Goal: Task Accomplishment & Management: Complete application form

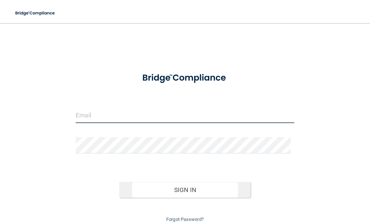
type input "[EMAIL_ADDRESS][DOMAIN_NAME]"
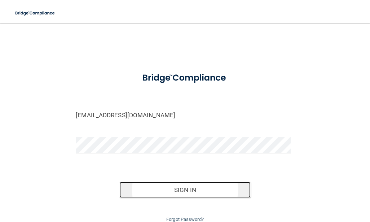
click at [190, 192] on button "Sign In" at bounding box center [184, 190] width 131 height 16
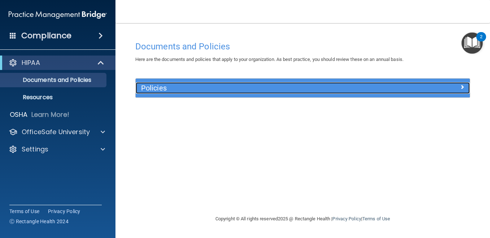
click at [370, 86] on span at bounding box center [462, 87] width 4 height 9
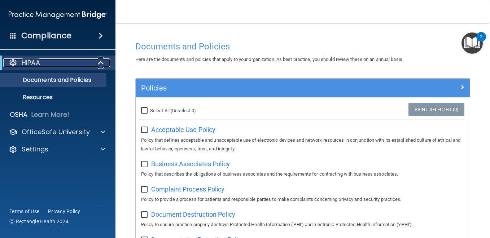
click at [100, 63] on span at bounding box center [101, 62] width 6 height 9
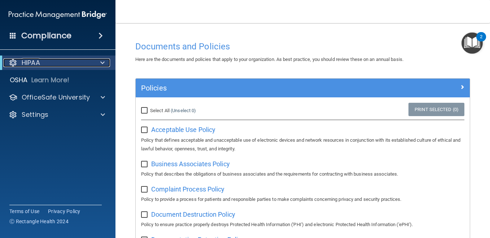
click at [101, 63] on span at bounding box center [102, 62] width 4 height 9
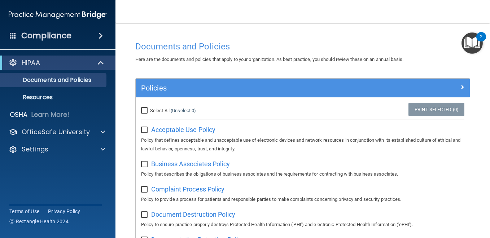
click at [100, 34] on span at bounding box center [100, 35] width 4 height 9
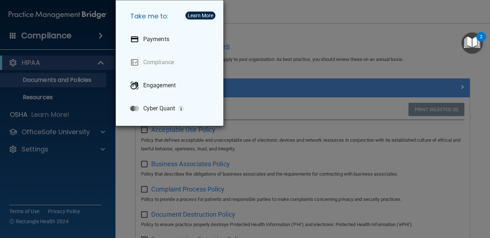
click at [9, 96] on div "Take me to: Payments Compliance Engagement Cyber Quant" at bounding box center [245, 119] width 490 height 238
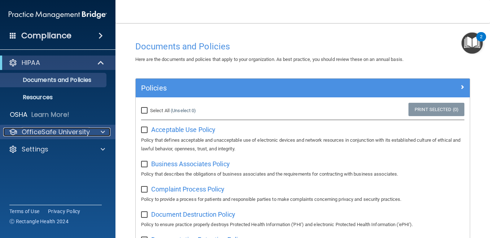
click at [102, 131] on span at bounding box center [103, 132] width 4 height 9
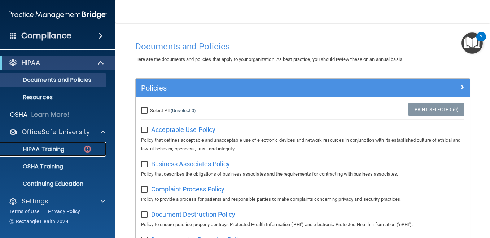
click at [63, 148] on p "HIPAA Training" at bounding box center [35, 149] width 60 height 7
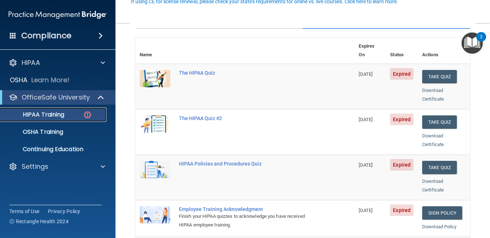
scroll to position [72, 0]
click at [201, 70] on div "The HIPAA Quiz" at bounding box center [248, 73] width 139 height 6
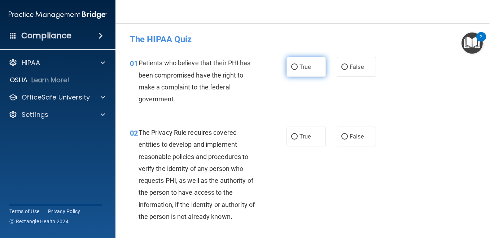
click at [291, 65] on input "True" at bounding box center [294, 67] width 6 height 5
radio input "true"
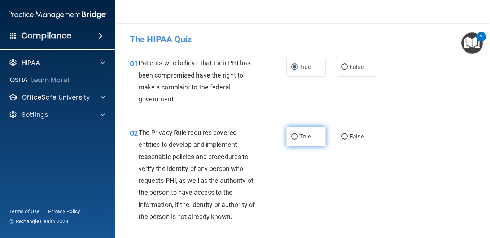
click at [291, 136] on input "True" at bounding box center [294, 136] width 6 height 5
radio input "true"
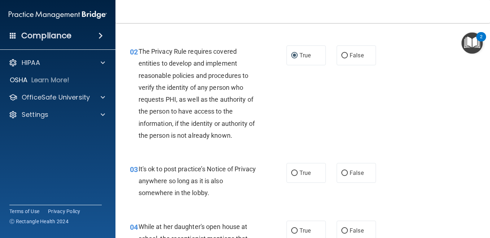
scroll to position [108, 0]
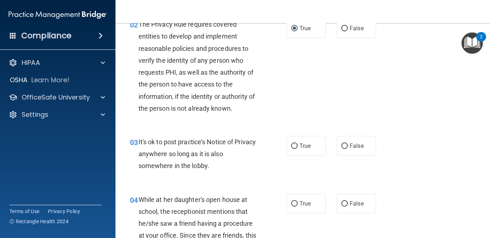
drag, startPoint x: 342, startPoint y: 145, endPoint x: 331, endPoint y: 160, distance: 18.9
click at [341, 146] on input "False" at bounding box center [344, 146] width 6 height 5
radio input "true"
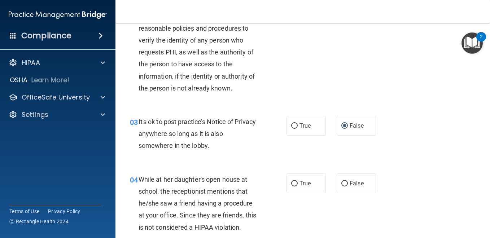
scroll to position [144, 0]
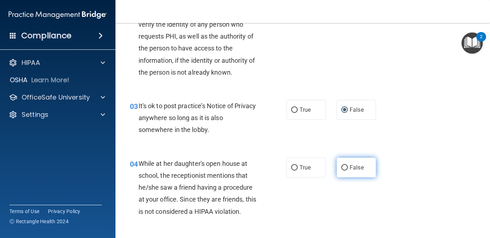
click at [342, 166] on input "False" at bounding box center [344, 167] width 6 height 5
radio input "true"
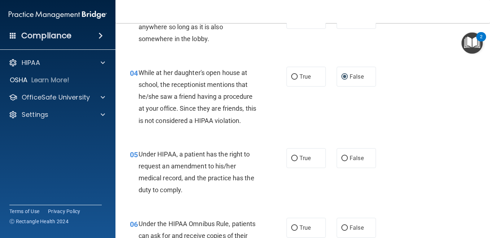
scroll to position [253, 0]
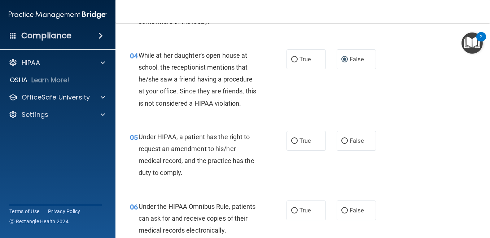
drag, startPoint x: 342, startPoint y: 141, endPoint x: 321, endPoint y: 161, distance: 28.9
click at [341, 142] on input "False" at bounding box center [344, 141] width 6 height 5
radio input "true"
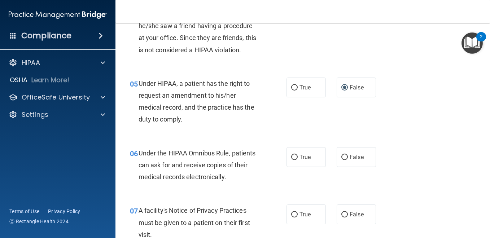
scroll to position [325, 0]
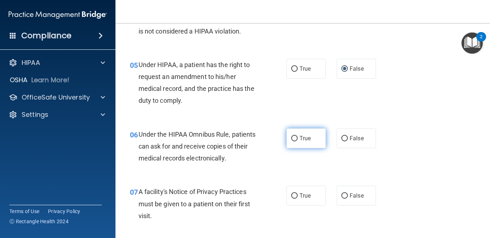
click at [294, 138] on input "True" at bounding box center [294, 138] width 6 height 5
radio input "true"
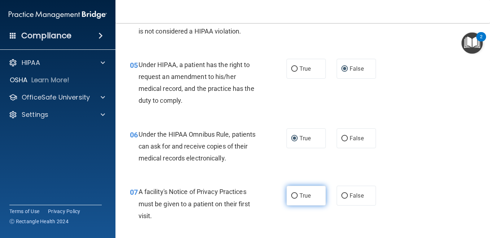
click at [296, 197] on label "True" at bounding box center [305, 196] width 39 height 20
click at [296, 197] on input "True" at bounding box center [294, 195] width 6 height 5
radio input "true"
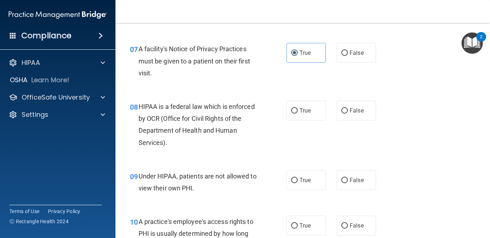
scroll to position [469, 0]
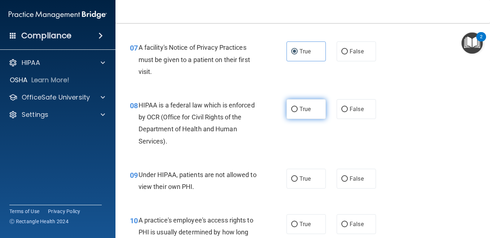
click at [291, 109] on input "True" at bounding box center [294, 109] width 6 height 5
radio input "true"
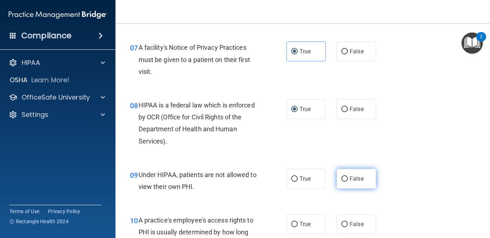
click at [341, 179] on input "False" at bounding box center [344, 178] width 6 height 5
radio input "true"
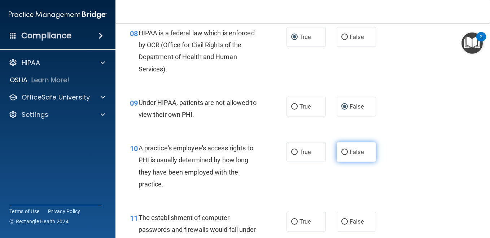
click at [341, 151] on input "False" at bounding box center [344, 152] width 6 height 5
radio input "true"
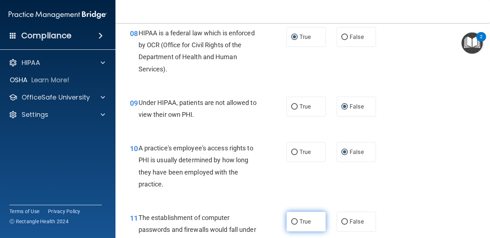
click at [291, 221] on input "True" at bounding box center [294, 221] width 6 height 5
radio input "true"
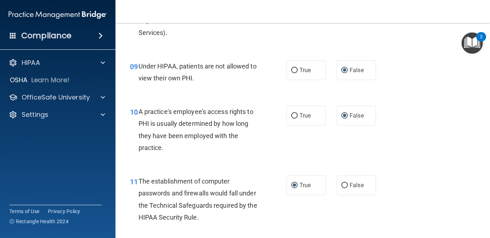
scroll to position [649, 0]
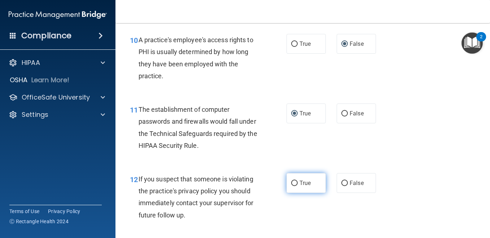
click at [291, 181] on input "True" at bounding box center [294, 183] width 6 height 5
radio input "true"
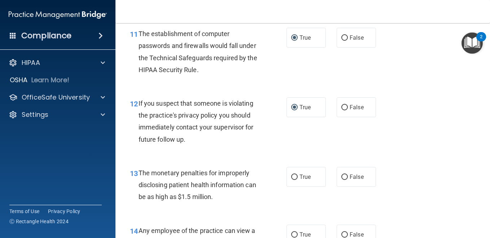
scroll to position [758, 0]
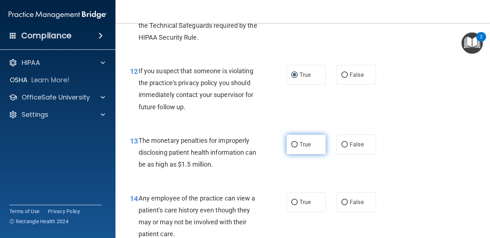
click at [294, 144] on input "True" at bounding box center [294, 144] width 6 height 5
radio input "true"
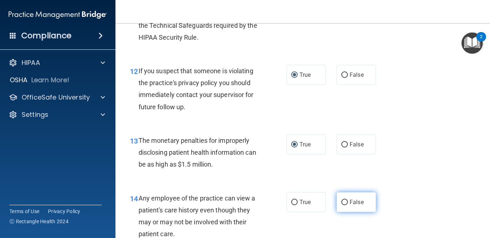
click at [341, 201] on input "False" at bounding box center [344, 202] width 6 height 5
radio input "true"
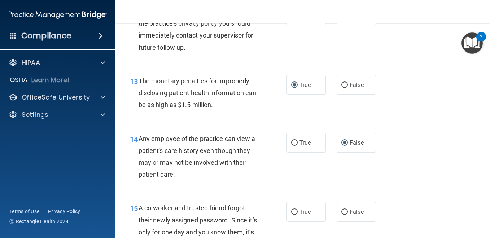
scroll to position [830, 0]
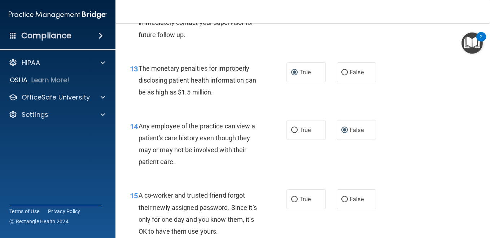
drag, startPoint x: 343, startPoint y: 197, endPoint x: 330, endPoint y: 192, distance: 14.4
click at [343, 197] on input "False" at bounding box center [344, 199] width 6 height 5
radio input "true"
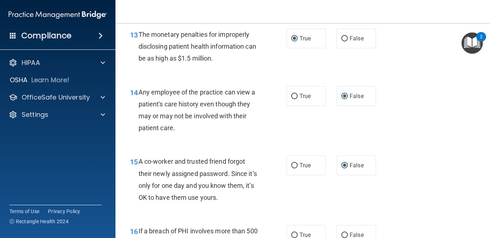
scroll to position [902, 0]
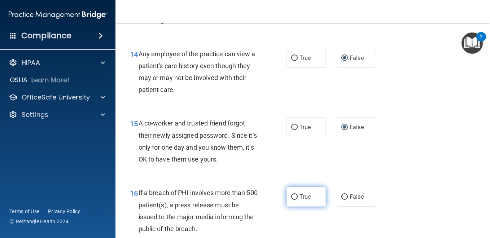
click at [295, 196] on input "True" at bounding box center [294, 196] width 6 height 5
radio input "true"
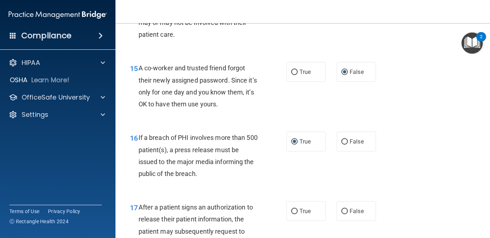
scroll to position [974, 0]
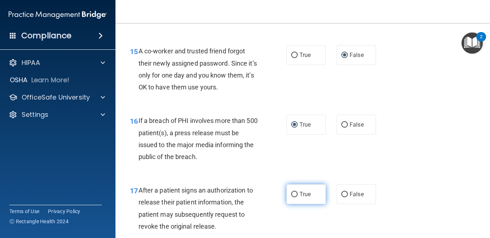
click at [291, 193] on input "True" at bounding box center [294, 194] width 6 height 5
radio input "true"
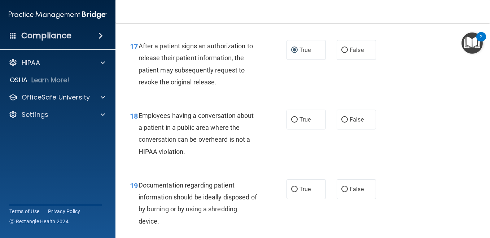
scroll to position [1154, 0]
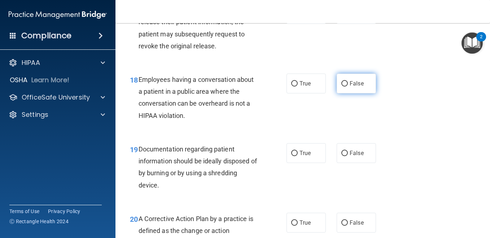
click at [342, 83] on input "False" at bounding box center [344, 83] width 6 height 5
radio input "true"
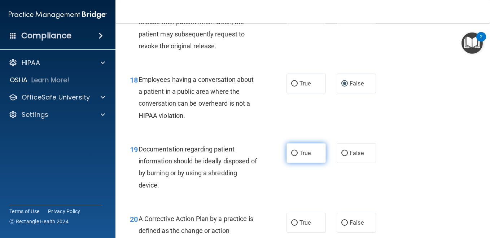
click at [293, 154] on input "True" at bounding box center [294, 153] width 6 height 5
radio input "true"
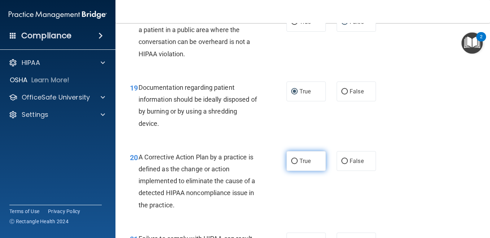
scroll to position [1226, 0]
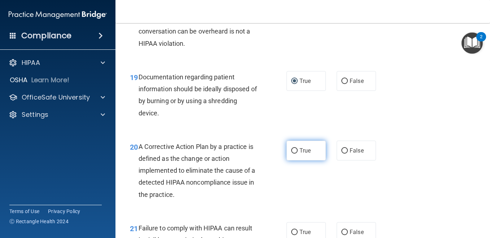
click at [291, 152] on input "True" at bounding box center [294, 150] width 6 height 5
radio input "true"
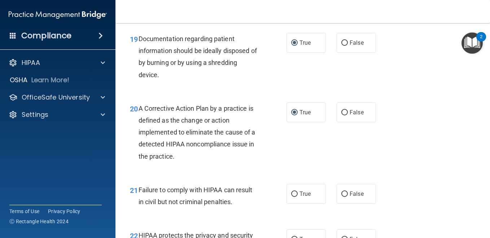
scroll to position [1299, 0]
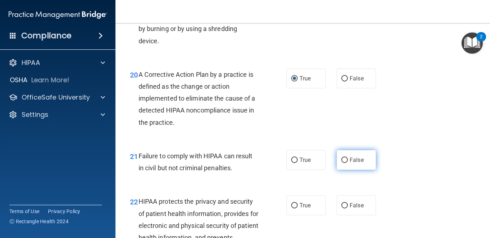
click at [341, 159] on input "False" at bounding box center [344, 160] width 6 height 5
radio input "true"
drag, startPoint x: 292, startPoint y: 205, endPoint x: 312, endPoint y: 188, distance: 26.4
click at [292, 204] on input "True" at bounding box center [294, 205] width 6 height 5
radio input "true"
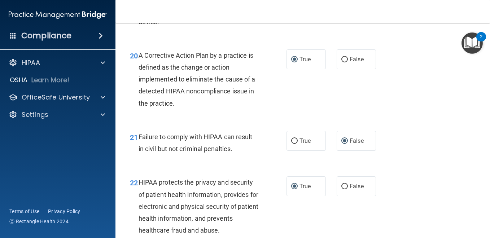
scroll to position [1407, 0]
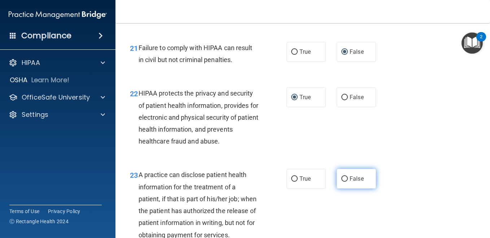
click at [343, 177] on input "False" at bounding box center [344, 178] width 6 height 5
radio input "true"
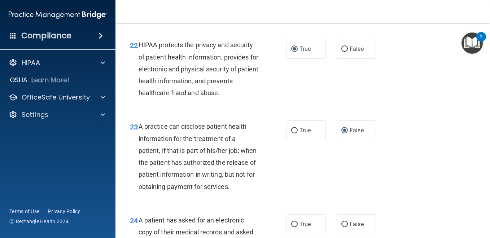
scroll to position [1515, 0]
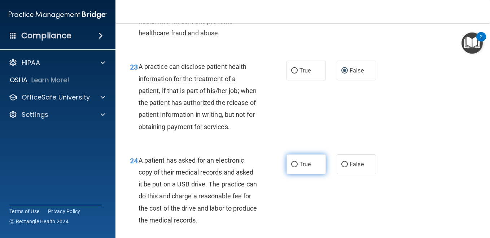
click at [295, 167] on input "True" at bounding box center [294, 164] width 6 height 5
radio input "true"
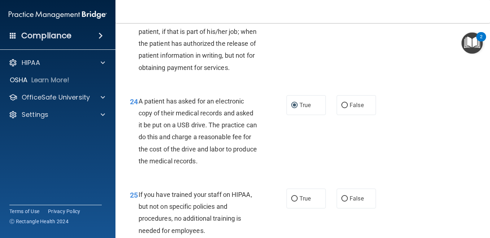
scroll to position [1587, 0]
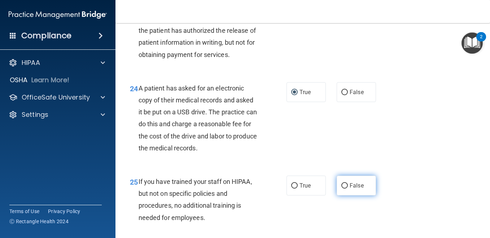
click at [344, 189] on input "False" at bounding box center [344, 185] width 6 height 5
radio input "true"
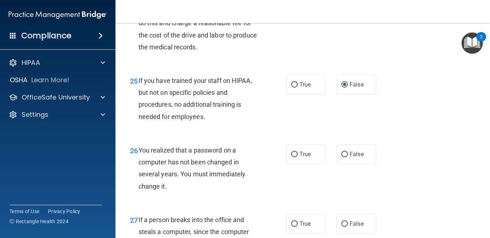
scroll to position [1695, 0]
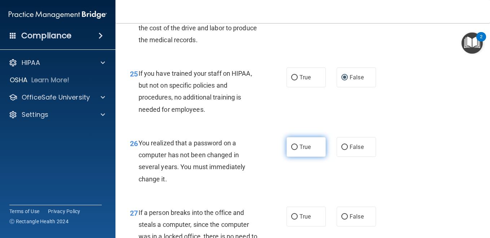
click at [292, 150] on input "True" at bounding box center [294, 147] width 6 height 5
radio input "true"
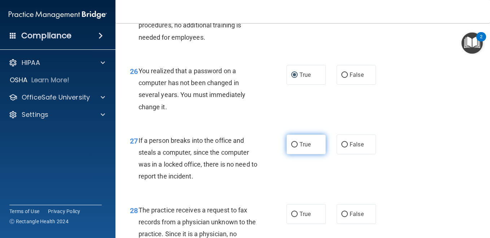
scroll to position [1804, 0]
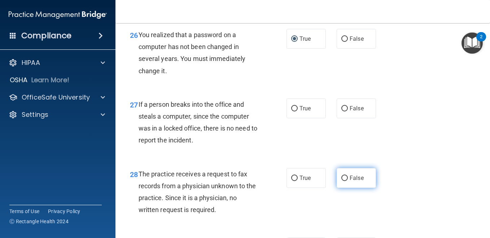
click at [341, 181] on input "False" at bounding box center [344, 178] width 6 height 5
radio input "true"
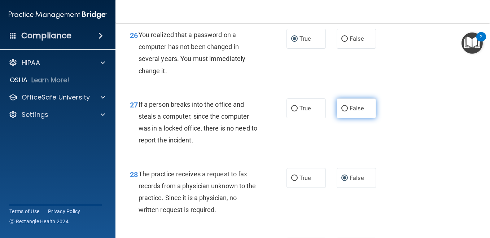
click at [341, 111] on input "False" at bounding box center [344, 108] width 6 height 5
radio input "true"
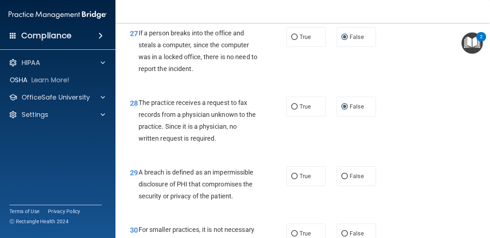
scroll to position [1876, 0]
click at [292, 179] on input "True" at bounding box center [294, 175] width 6 height 5
radio input "true"
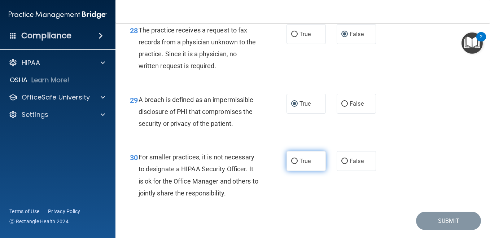
scroll to position [1948, 0]
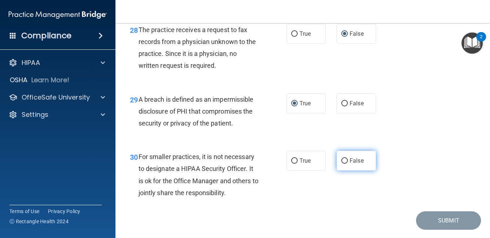
click at [343, 164] on input "False" at bounding box center [344, 160] width 6 height 5
radio input "true"
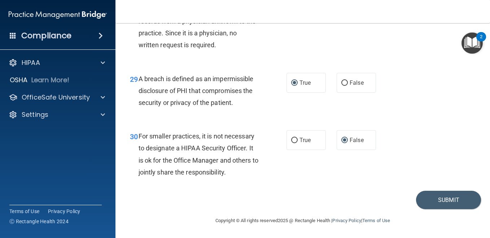
scroll to position [1980, 0]
click at [370, 174] on div "30 For smaller practices, it is not necessary to designate a HIPAA Security Off…" at bounding box center [302, 156] width 356 height 70
click at [370, 196] on button "Submit" at bounding box center [448, 200] width 65 height 18
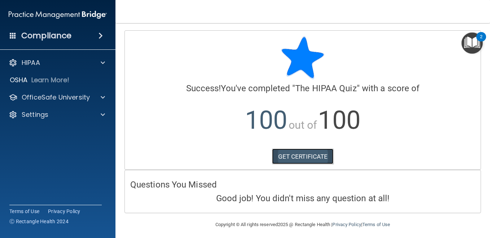
click at [322, 154] on link "GET CERTIFICATE" at bounding box center [303, 157] width 62 height 16
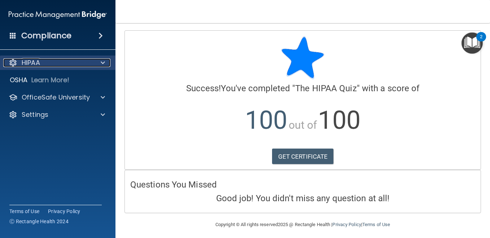
click at [103, 64] on span at bounding box center [103, 62] width 4 height 9
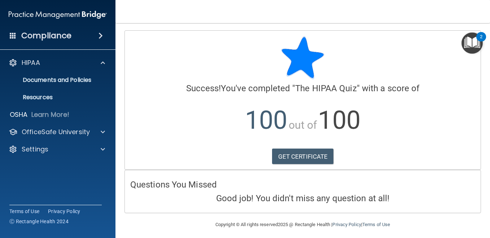
click at [102, 34] on span at bounding box center [100, 35] width 4 height 9
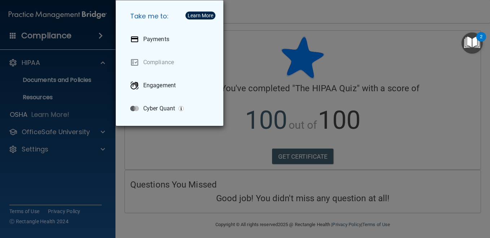
click at [106, 162] on div "Take me to: Payments Compliance Engagement Cyber Quant" at bounding box center [245, 119] width 490 height 238
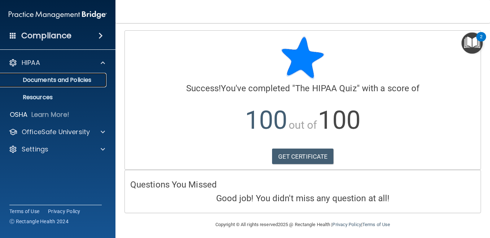
click at [88, 79] on p "Documents and Policies" at bounding box center [54, 79] width 98 height 7
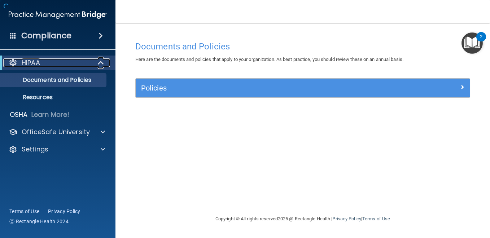
click at [101, 62] on span at bounding box center [101, 62] width 6 height 9
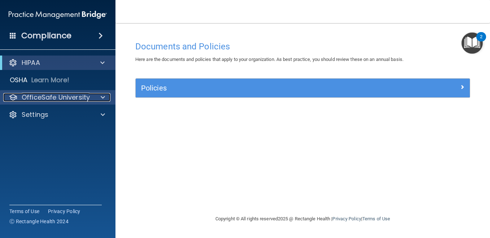
click at [100, 96] on div at bounding box center [102, 97] width 18 height 9
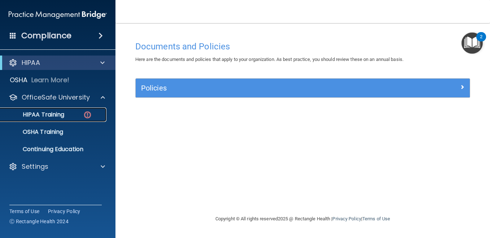
click at [52, 115] on p "HIPAA Training" at bounding box center [35, 114] width 60 height 7
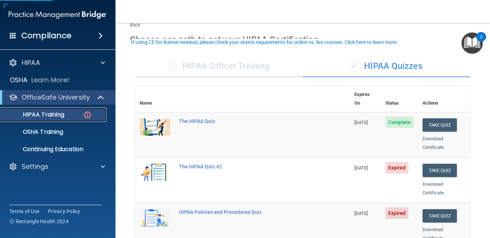
scroll to position [36, 0]
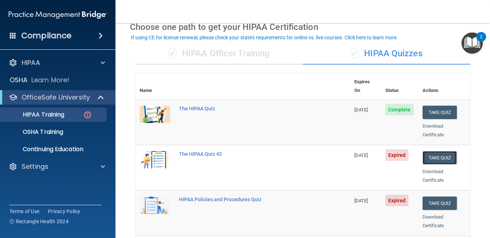
click at [370, 151] on button "Take Quiz" at bounding box center [439, 157] width 35 height 13
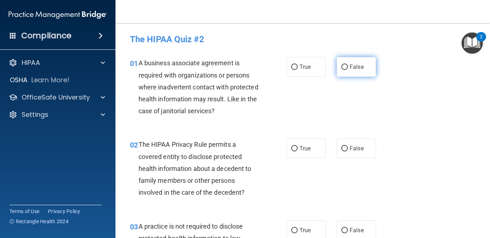
click at [342, 66] on input "False" at bounding box center [344, 67] width 6 height 5
radio input "true"
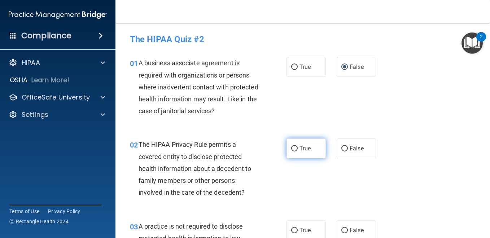
click at [291, 151] on input "True" at bounding box center [294, 148] width 6 height 5
radio input "true"
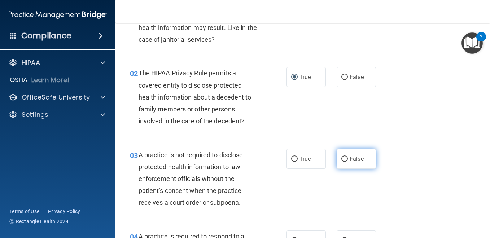
scroll to position [72, 0]
click at [342, 158] on input "False" at bounding box center [344, 158] width 6 height 5
radio input "true"
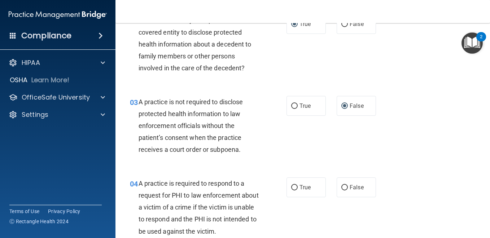
scroll to position [144, 0]
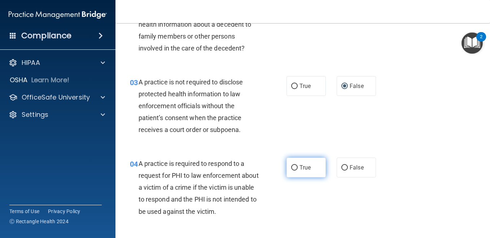
click at [299, 165] on span "True" at bounding box center [304, 167] width 11 height 7
click at [297, 165] on input "True" at bounding box center [294, 167] width 6 height 5
radio input "true"
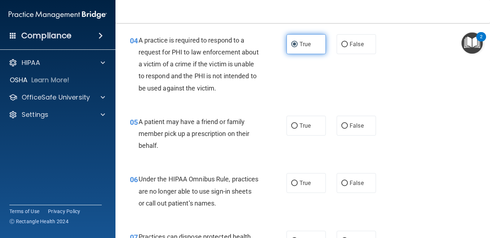
scroll to position [289, 0]
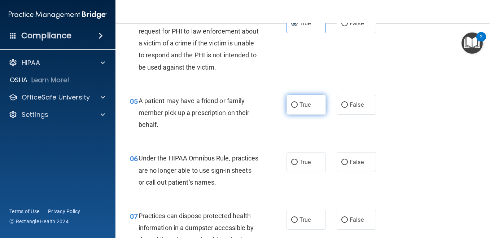
click at [291, 103] on input "True" at bounding box center [294, 104] width 6 height 5
radio input "true"
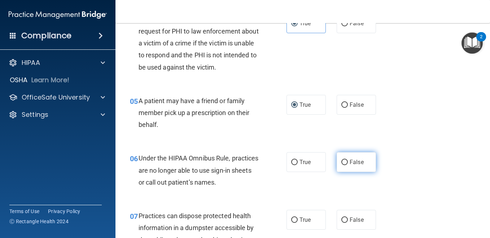
click at [343, 160] on input "False" at bounding box center [344, 162] width 6 height 5
radio input "true"
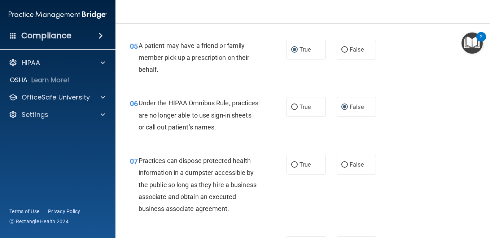
scroll to position [361, 0]
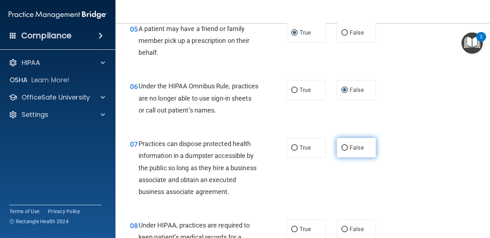
click at [341, 146] on input "False" at bounding box center [344, 147] width 6 height 5
radio input "true"
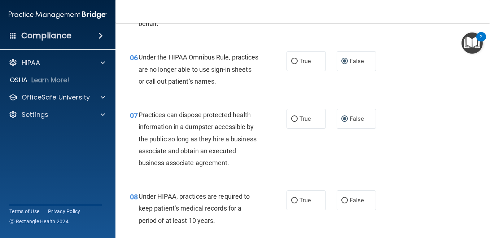
scroll to position [469, 0]
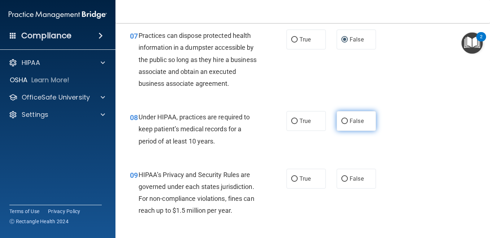
click at [343, 124] on input "False" at bounding box center [344, 121] width 6 height 5
radio input "true"
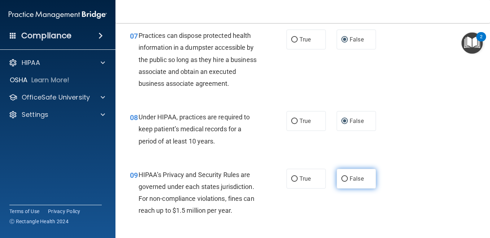
click at [341, 182] on input "False" at bounding box center [344, 178] width 6 height 5
radio input "true"
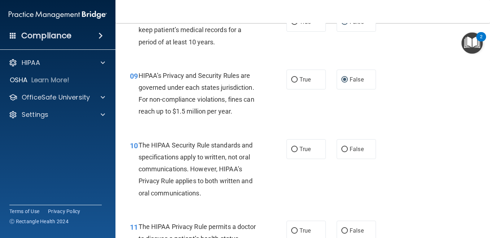
scroll to position [577, 0]
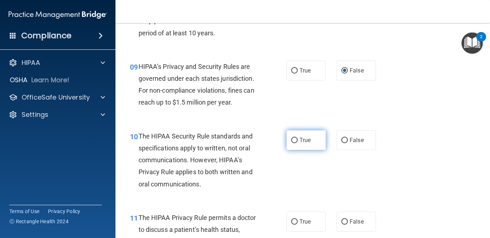
click at [292, 143] on input "True" at bounding box center [294, 140] width 6 height 5
radio input "true"
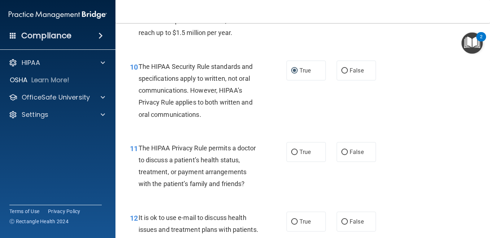
scroll to position [649, 0]
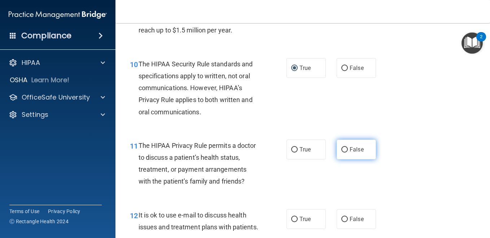
click at [342, 153] on input "False" at bounding box center [344, 149] width 6 height 5
radio input "true"
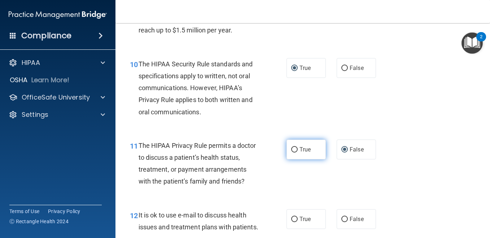
click at [296, 159] on label "True" at bounding box center [305, 150] width 39 height 20
click at [296, 153] on input "True" at bounding box center [294, 149] width 6 height 5
radio input "true"
radio input "false"
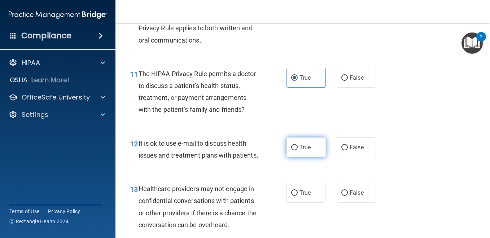
scroll to position [721, 0]
click at [292, 150] on input "True" at bounding box center [294, 147] width 6 height 5
radio input "true"
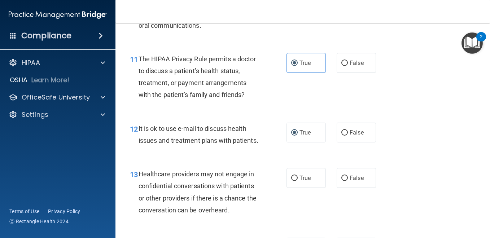
scroll to position [758, 0]
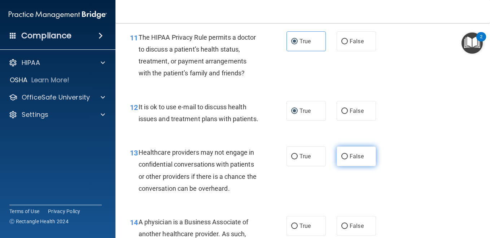
click at [343, 159] on input "False" at bounding box center [344, 156] width 6 height 5
radio input "true"
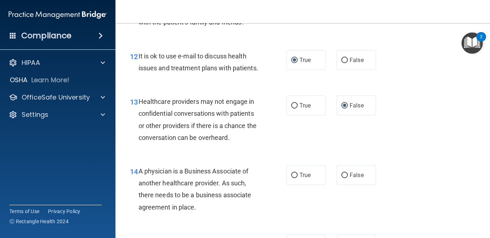
scroll to position [866, 0]
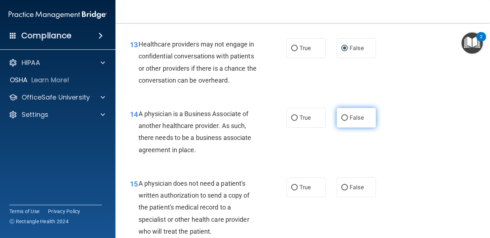
click at [341, 121] on input "False" at bounding box center [344, 117] width 6 height 5
radio input "true"
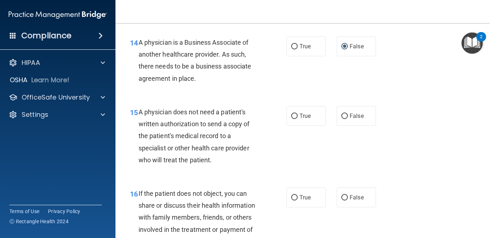
scroll to position [938, 0]
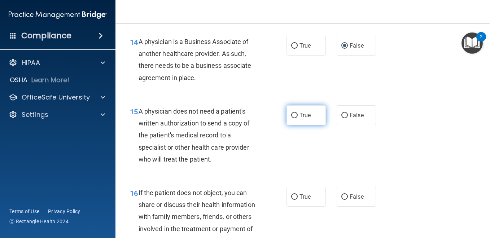
click at [295, 125] on label "True" at bounding box center [305, 115] width 39 height 20
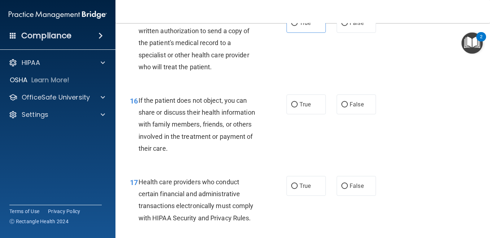
scroll to position [1046, 0]
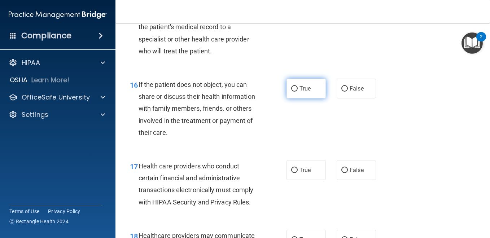
click at [292, 92] on input "True" at bounding box center [294, 88] width 6 height 5
radio input "true"
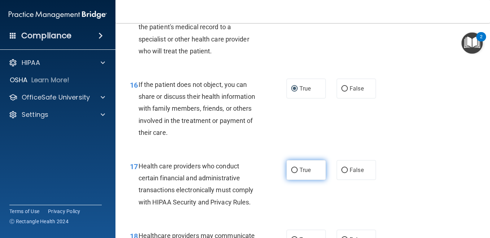
click at [293, 173] on input "True" at bounding box center [294, 170] width 6 height 5
radio input "true"
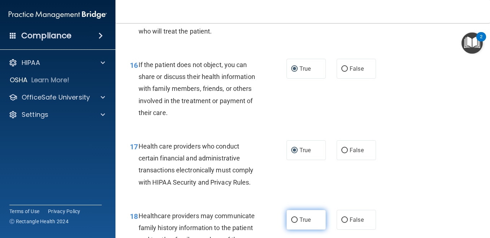
scroll to position [1118, 0]
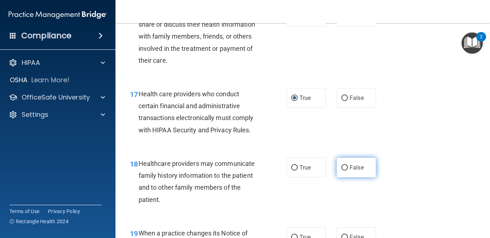
click at [341, 171] on input "False" at bounding box center [344, 167] width 6 height 5
radio input "true"
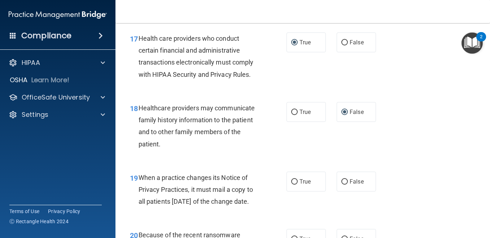
scroll to position [1190, 0]
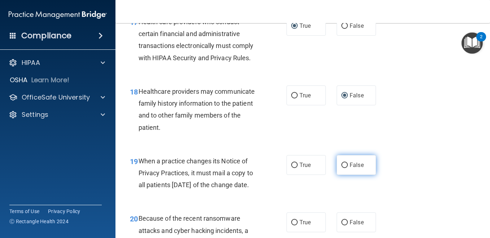
click at [341, 168] on input "False" at bounding box center [344, 165] width 6 height 5
radio input "true"
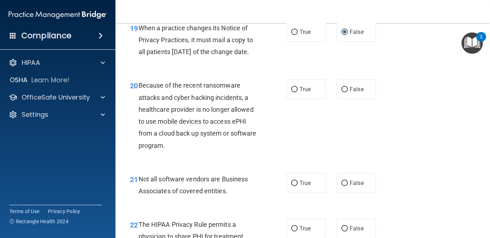
scroll to position [1335, 0]
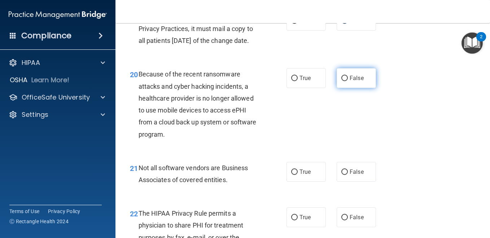
click at [344, 81] on input "False" at bounding box center [344, 78] width 6 height 5
radio input "true"
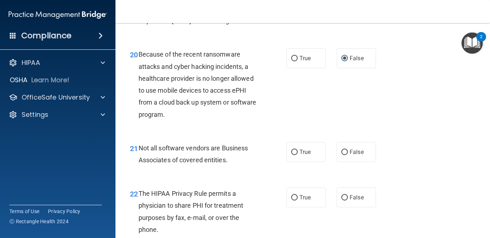
scroll to position [1371, 0]
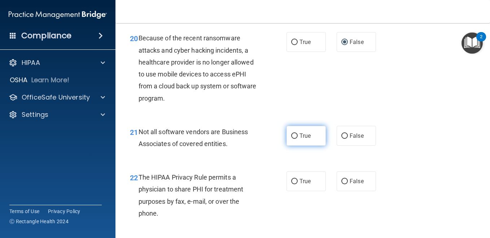
click at [293, 139] on input "True" at bounding box center [294, 135] width 6 height 5
radio input "true"
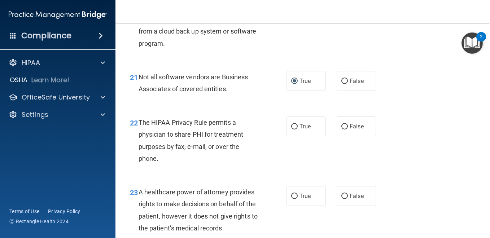
scroll to position [1443, 0]
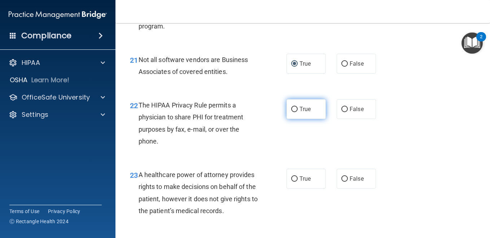
click at [293, 112] on input "True" at bounding box center [294, 109] width 6 height 5
radio input "true"
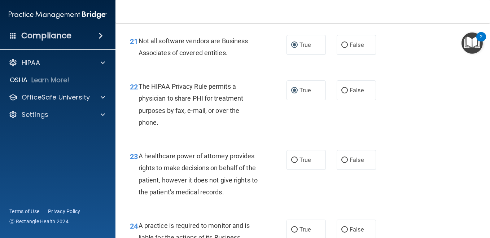
scroll to position [1515, 0]
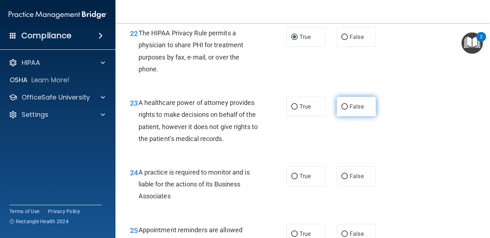
click at [341, 110] on input "False" at bounding box center [344, 106] width 6 height 5
radio input "true"
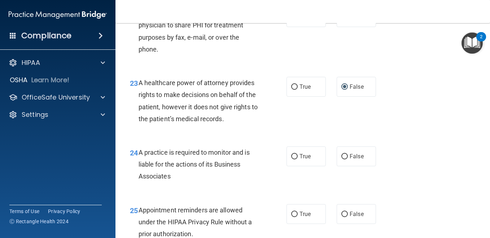
scroll to position [1551, 0]
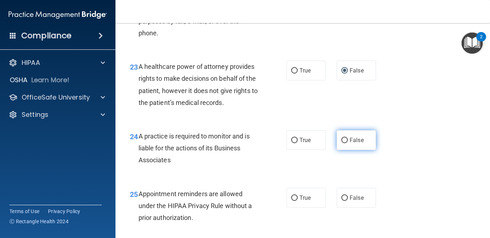
click at [341, 143] on input "False" at bounding box center [344, 140] width 6 height 5
radio input "true"
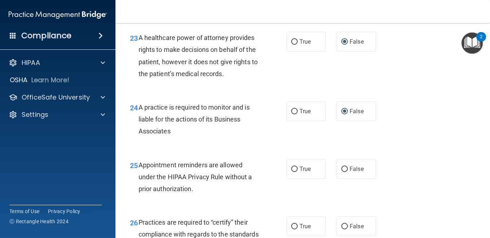
scroll to position [1623, 0]
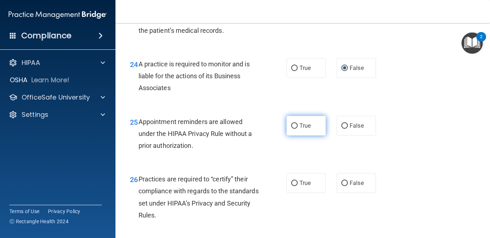
click at [293, 129] on input "True" at bounding box center [294, 125] width 6 height 5
radio input "true"
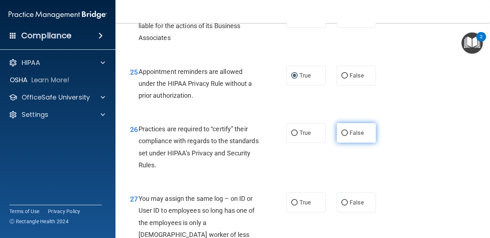
scroll to position [1695, 0]
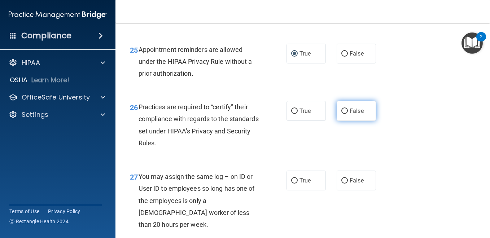
click at [343, 114] on input "False" at bounding box center [344, 111] width 6 height 5
radio input "true"
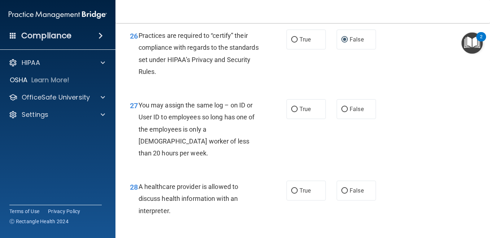
scroll to position [1768, 0]
click at [341, 111] on input "False" at bounding box center [344, 108] width 6 height 5
radio input "true"
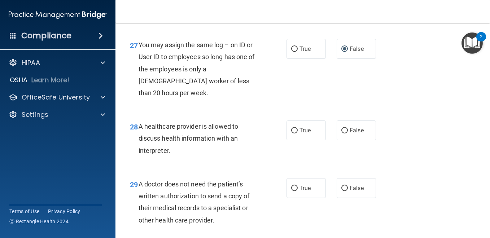
scroll to position [1840, 0]
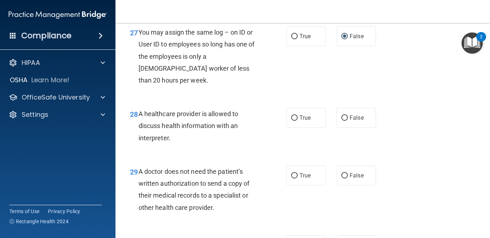
drag, startPoint x: 292, startPoint y: 153, endPoint x: 337, endPoint y: 172, distance: 48.6
click at [293, 121] on input "True" at bounding box center [294, 117] width 6 height 5
radio input "true"
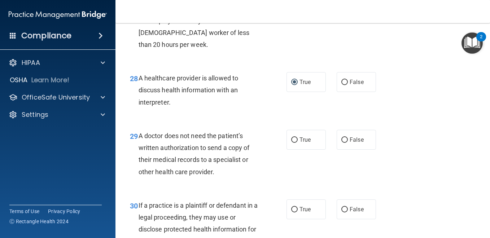
scroll to position [1876, 0]
drag, startPoint x: 293, startPoint y: 175, endPoint x: 308, endPoint y: 172, distance: 15.7
click at [294, 142] on input "True" at bounding box center [294, 139] width 6 height 5
radio input "true"
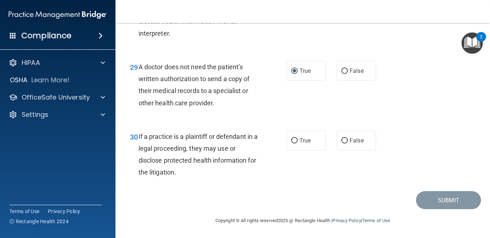
scroll to position [1980, 0]
click at [291, 141] on input "True" at bounding box center [294, 140] width 6 height 5
radio input "true"
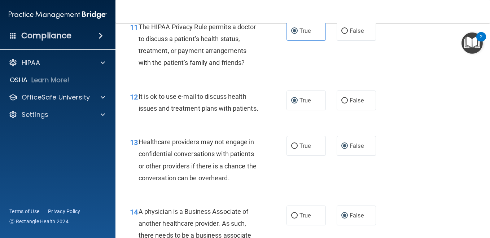
scroll to position [682, 0]
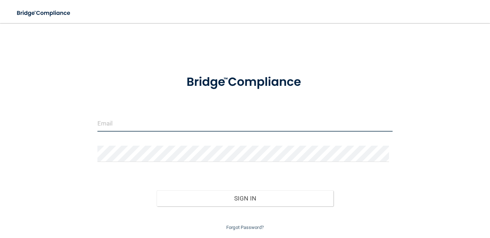
type input "[EMAIL_ADDRESS][DOMAIN_NAME]"
click at [177, 123] on input "[EMAIL_ADDRESS][DOMAIN_NAME]" at bounding box center [244, 123] width 295 height 16
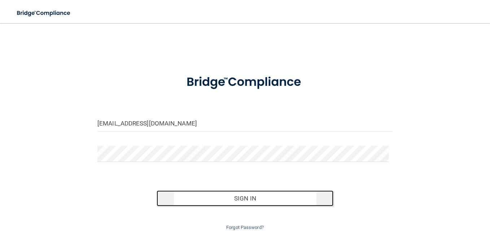
click at [238, 196] on button "Sign In" at bounding box center [245, 198] width 177 height 16
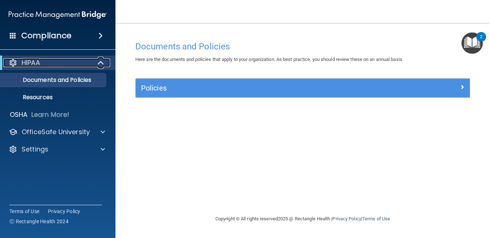
click at [102, 63] on span at bounding box center [101, 62] width 6 height 9
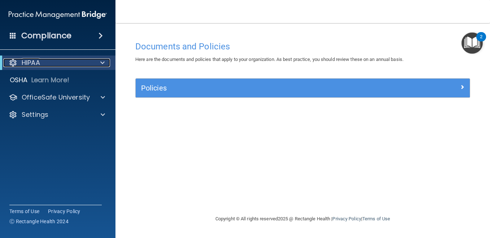
click at [101, 63] on span at bounding box center [102, 62] width 4 height 9
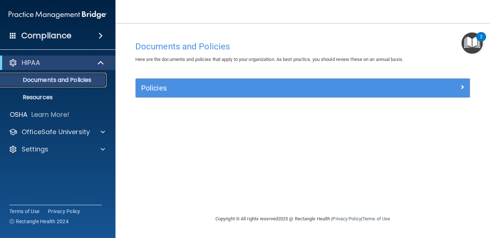
click at [61, 80] on p "Documents and Policies" at bounding box center [54, 79] width 98 height 7
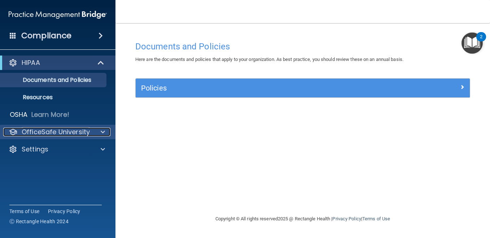
click at [73, 133] on p "OfficeSafe University" at bounding box center [56, 132] width 68 height 9
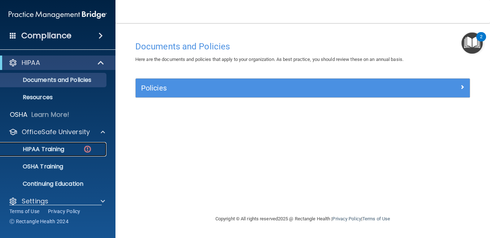
click at [45, 147] on p "HIPAA Training" at bounding box center [35, 149] width 60 height 7
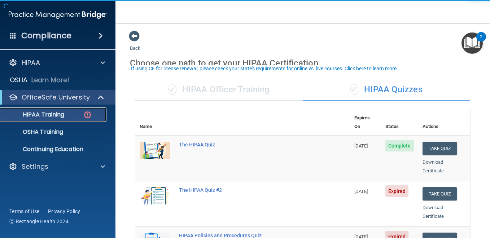
scroll to position [36, 0]
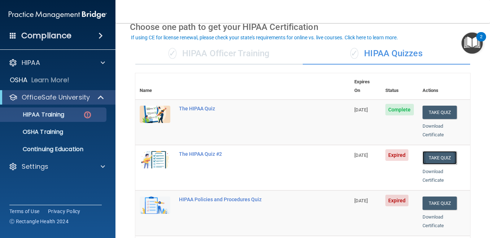
click at [438, 151] on button "Take Quiz" at bounding box center [439, 157] width 35 height 13
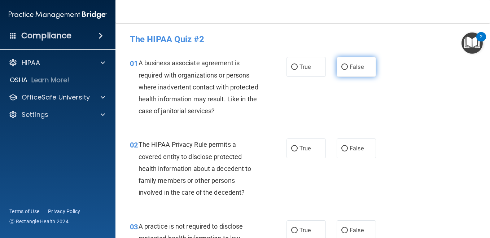
click at [344, 65] on input "False" at bounding box center [344, 67] width 6 height 5
radio input "true"
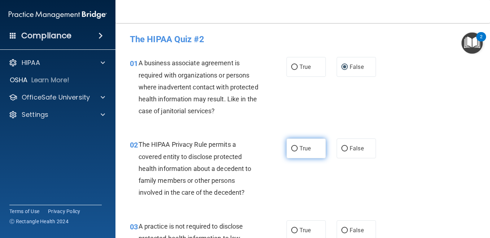
click at [291, 148] on input "True" at bounding box center [294, 148] width 6 height 5
radio input "true"
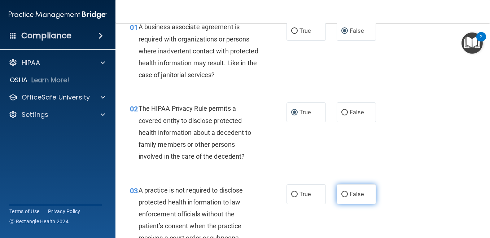
click at [344, 194] on input "False" at bounding box center [344, 194] width 6 height 5
radio input "true"
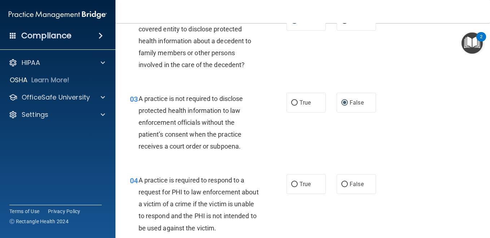
scroll to position [144, 0]
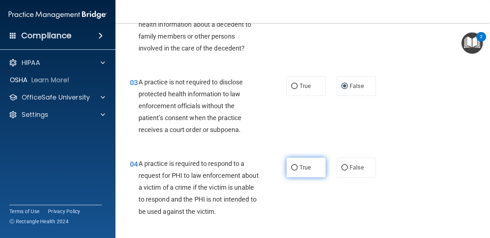
click at [292, 168] on input "True" at bounding box center [294, 167] width 6 height 5
radio input "true"
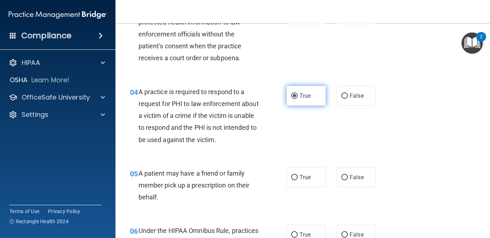
scroll to position [216, 0]
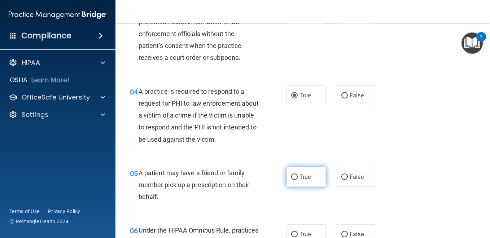
click at [292, 179] on input "True" at bounding box center [294, 177] width 6 height 5
radio input "true"
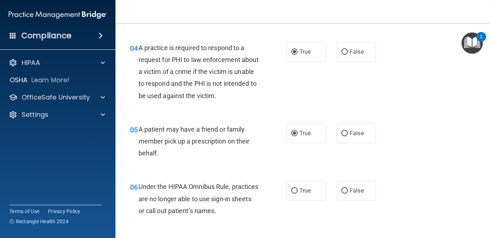
scroll to position [289, 0]
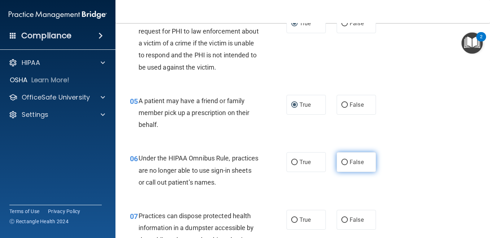
click at [343, 160] on input "False" at bounding box center [344, 162] width 6 height 5
radio input "true"
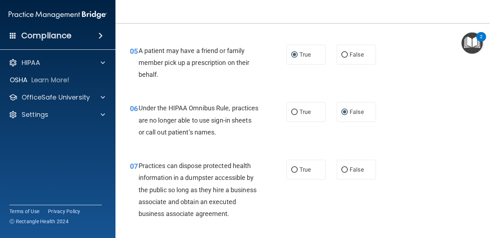
scroll to position [361, 0]
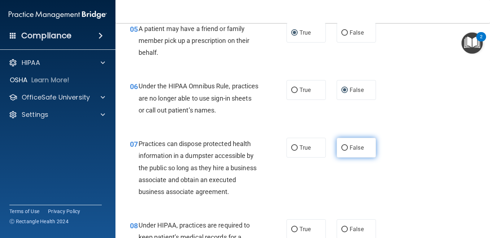
click at [343, 145] on input "False" at bounding box center [344, 147] width 6 height 5
radio input "true"
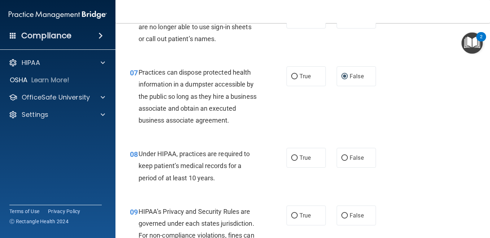
scroll to position [433, 0]
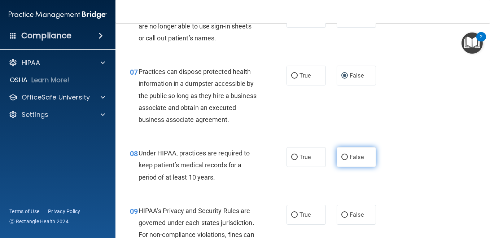
click at [343, 160] on input "False" at bounding box center [344, 157] width 6 height 5
radio input "true"
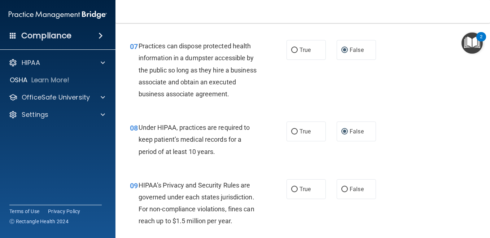
scroll to position [469, 0]
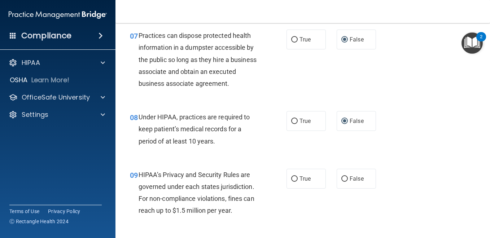
drag, startPoint x: 342, startPoint y: 188, endPoint x: 350, endPoint y: 174, distance: 16.3
click at [342, 182] on input "False" at bounding box center [344, 178] width 6 height 5
radio input "true"
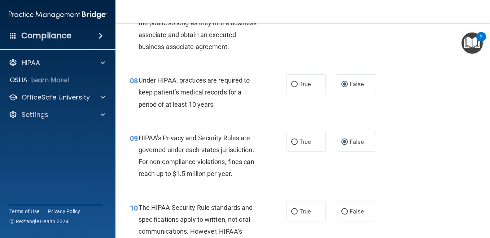
scroll to position [577, 0]
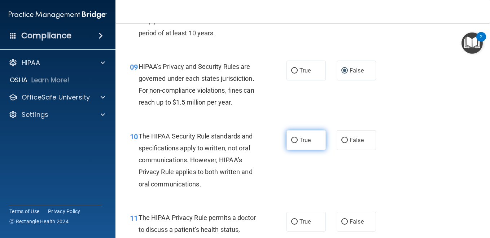
click at [292, 143] on input "True" at bounding box center [294, 140] width 6 height 5
radio input "true"
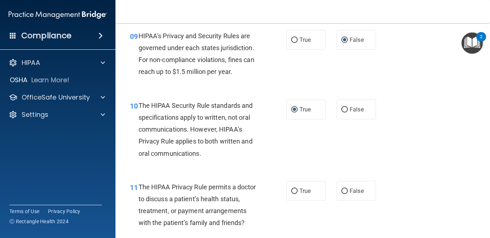
scroll to position [649, 0]
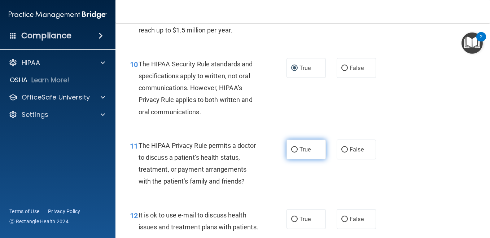
click at [293, 153] on input "True" at bounding box center [294, 149] width 6 height 5
radio input "true"
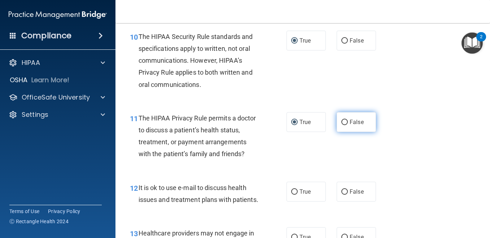
scroll to position [721, 0]
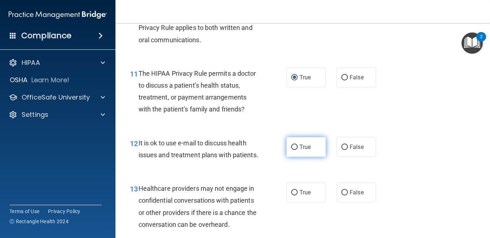
click at [293, 150] on input "True" at bounding box center [294, 147] width 6 height 5
radio input "true"
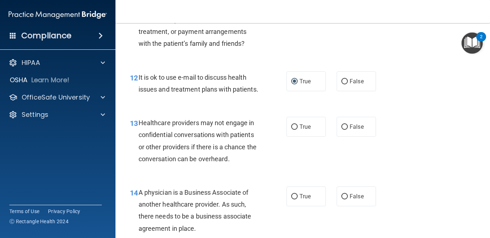
scroll to position [794, 0]
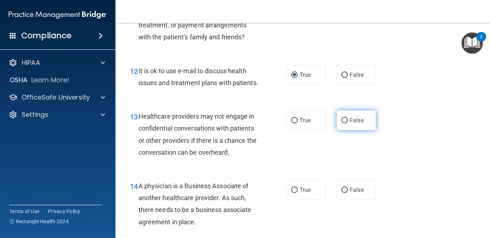
click at [342, 123] on input "False" at bounding box center [344, 120] width 6 height 5
radio input "true"
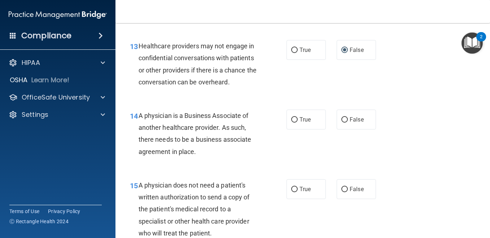
scroll to position [866, 0]
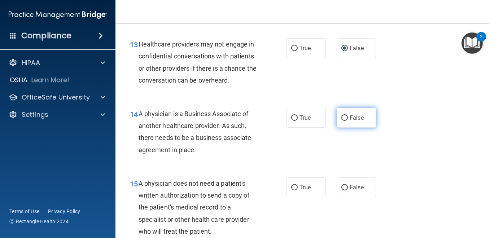
click at [341, 128] on label "False" at bounding box center [356, 118] width 39 height 20
click at [341, 121] on input "False" at bounding box center [344, 117] width 6 height 5
radio input "true"
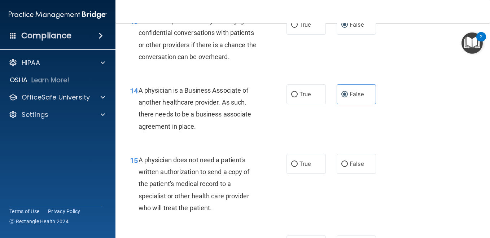
scroll to position [902, 0]
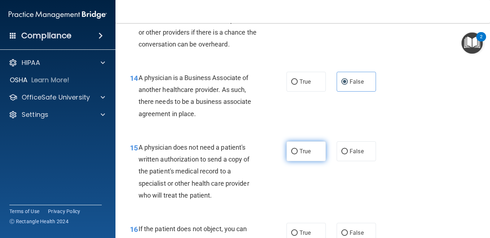
click at [294, 154] on input "True" at bounding box center [294, 151] width 6 height 5
radio input "true"
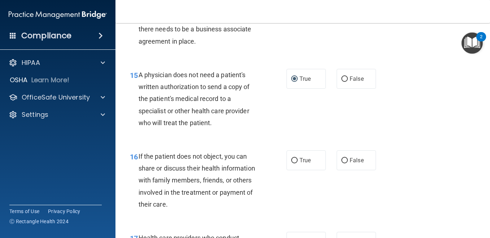
scroll to position [1010, 0]
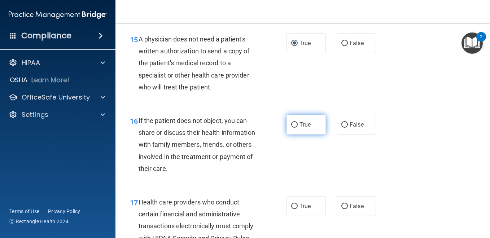
drag, startPoint x: 292, startPoint y: 162, endPoint x: 316, endPoint y: 155, distance: 24.7
click at [293, 128] on input "True" at bounding box center [294, 124] width 6 height 5
radio input "true"
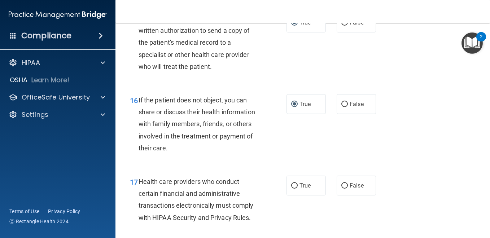
scroll to position [1118, 0]
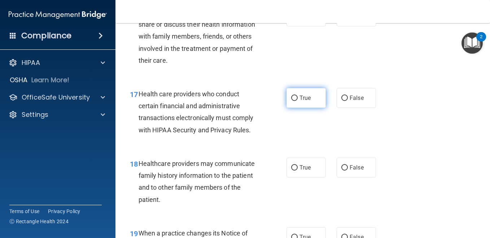
click at [295, 108] on label "True" at bounding box center [305, 98] width 39 height 20
click at [295, 101] on input "True" at bounding box center [294, 98] width 6 height 5
radio input "true"
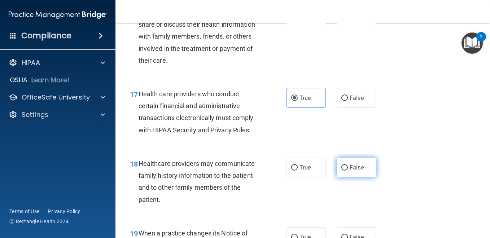
drag, startPoint x: 343, startPoint y: 202, endPoint x: 350, endPoint y: 196, distance: 8.7
click at [343, 171] on input "False" at bounding box center [344, 167] width 6 height 5
radio input "true"
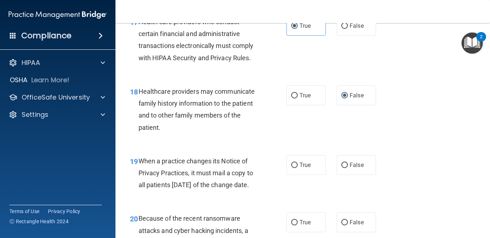
scroll to position [1226, 0]
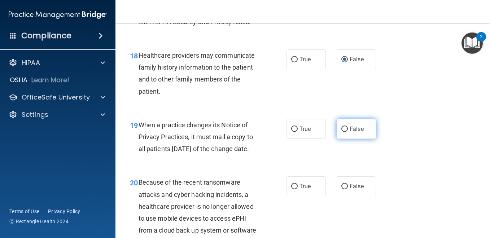
drag, startPoint x: 340, startPoint y: 166, endPoint x: 359, endPoint y: 161, distance: 19.2
click at [341, 132] on input "False" at bounding box center [344, 129] width 6 height 5
radio input "true"
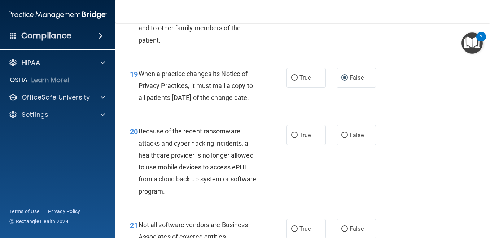
scroll to position [1299, 0]
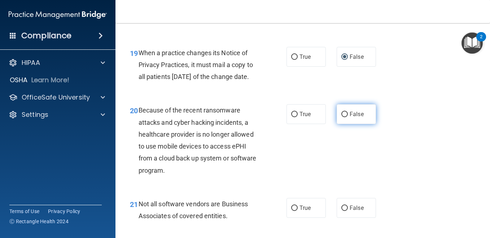
click at [343, 117] on input "False" at bounding box center [344, 114] width 6 height 5
radio input "true"
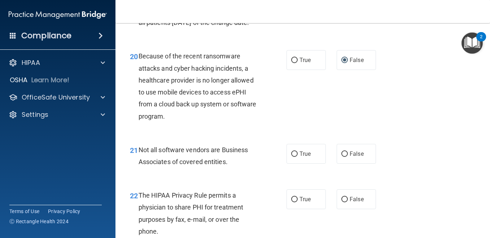
scroll to position [1371, 0]
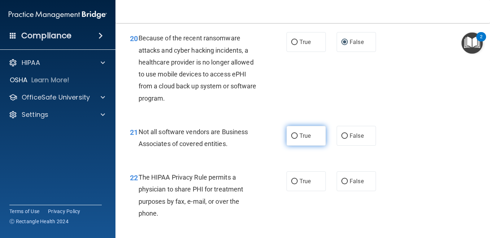
click at [293, 139] on input "True" at bounding box center [294, 135] width 6 height 5
radio input "true"
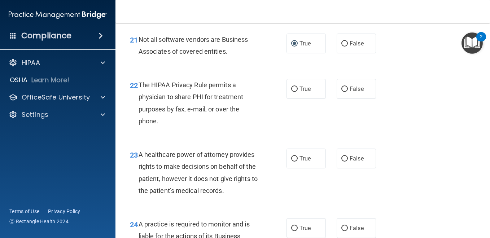
scroll to position [1479, 0]
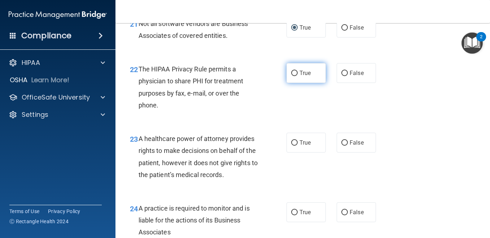
drag, startPoint x: 295, startPoint y: 120, endPoint x: 300, endPoint y: 125, distance: 6.9
click at [296, 83] on label "True" at bounding box center [305, 73] width 39 height 20
click at [296, 76] on input "True" at bounding box center [294, 73] width 6 height 5
radio input "true"
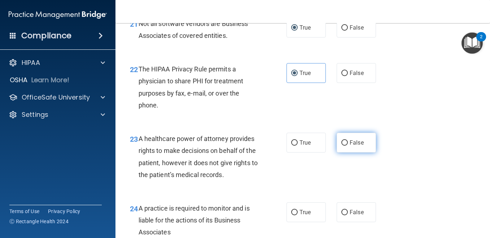
click at [341, 146] on input "False" at bounding box center [344, 142] width 6 height 5
radio input "true"
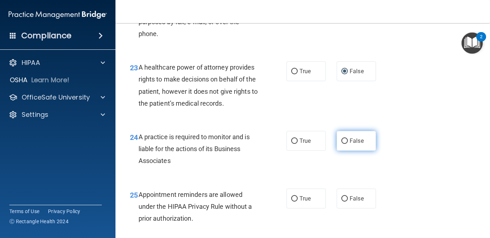
scroll to position [1551, 0]
click at [341, 143] on input "False" at bounding box center [344, 140] width 6 height 5
radio input "true"
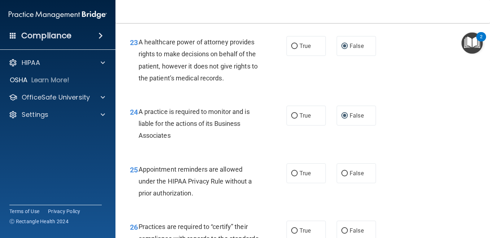
scroll to position [1659, 0]
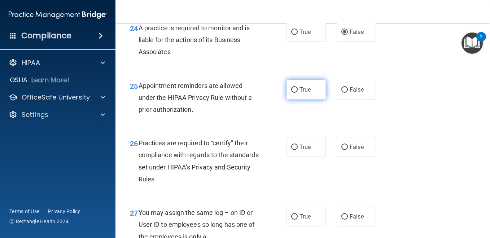
click at [291, 93] on input "True" at bounding box center [294, 89] width 6 height 5
radio input "true"
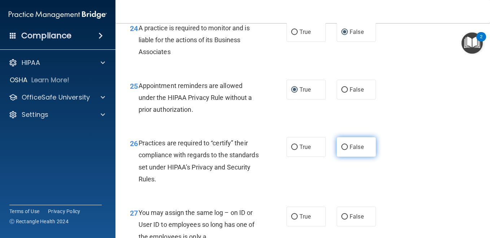
click at [341, 150] on input "False" at bounding box center [344, 147] width 6 height 5
radio input "true"
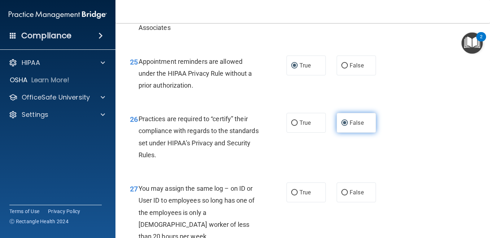
scroll to position [1731, 0]
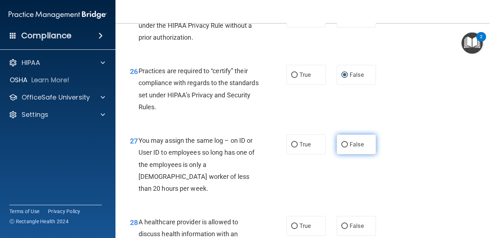
click at [341, 148] on input "False" at bounding box center [344, 144] width 6 height 5
radio input "true"
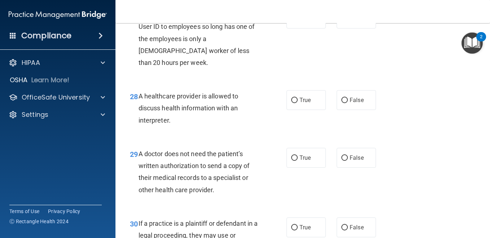
scroll to position [1876, 0]
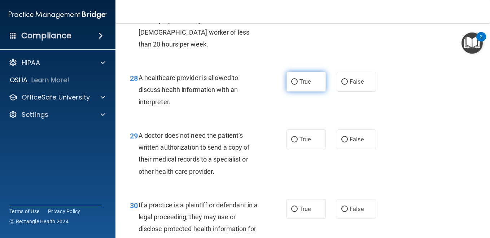
click at [291, 85] on input "True" at bounding box center [294, 81] width 6 height 5
radio input "true"
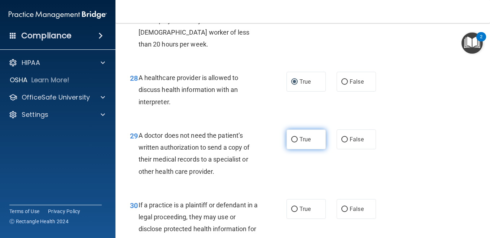
click at [293, 142] on input "True" at bounding box center [294, 139] width 6 height 5
radio input "true"
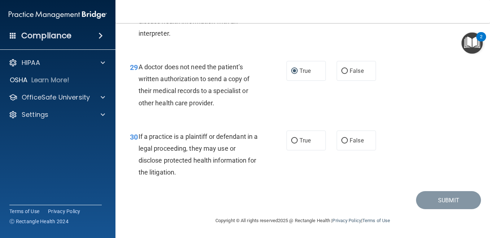
scroll to position [1980, 0]
click at [293, 139] on input "True" at bounding box center [294, 140] width 6 height 5
radio input "true"
click at [426, 198] on button "Submit" at bounding box center [448, 200] width 65 height 18
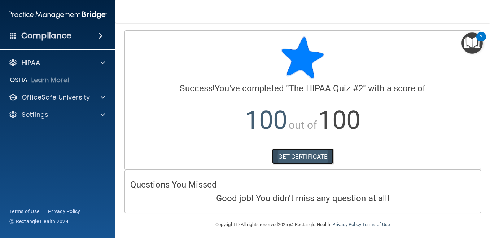
click at [306, 153] on link "GET CERTIFICATE" at bounding box center [303, 157] width 62 height 16
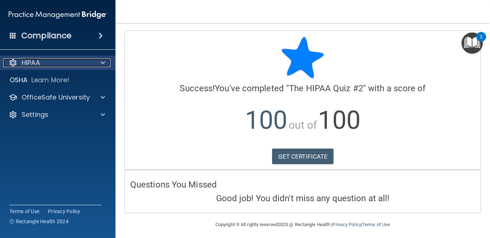
click at [102, 62] on span at bounding box center [103, 62] width 4 height 9
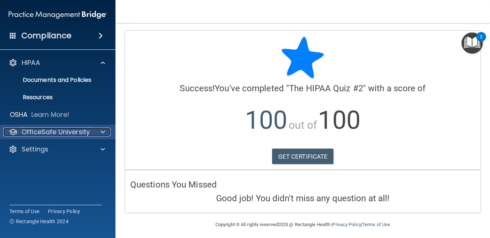
click at [100, 132] on div at bounding box center [102, 132] width 18 height 9
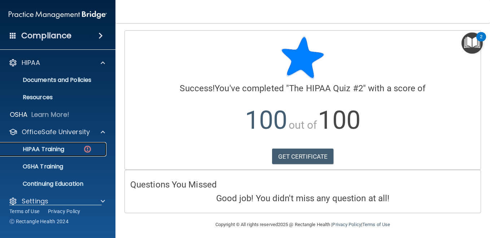
click at [56, 151] on p "HIPAA Training" at bounding box center [35, 149] width 60 height 7
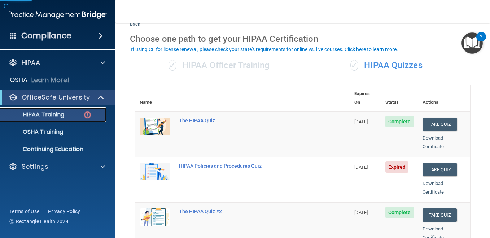
scroll to position [72, 0]
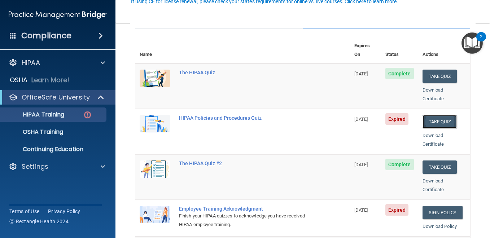
click at [427, 115] on button "Take Quiz" at bounding box center [439, 121] width 35 height 13
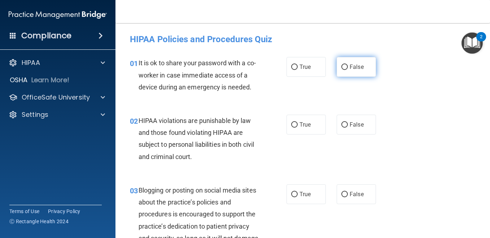
click at [341, 67] on input "False" at bounding box center [344, 67] width 6 height 5
radio input "true"
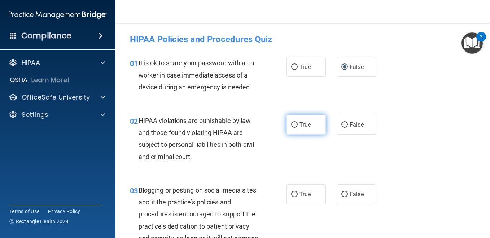
click at [293, 128] on input "True" at bounding box center [294, 124] width 6 height 5
radio input "true"
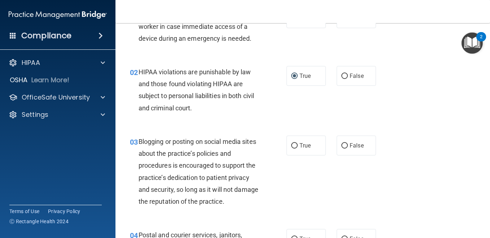
scroll to position [72, 0]
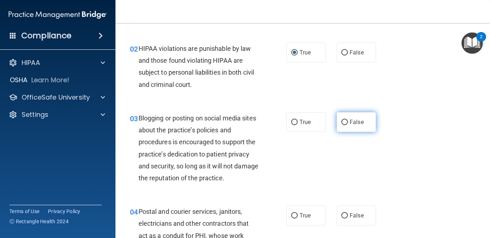
click at [342, 125] on input "False" at bounding box center [344, 122] width 6 height 5
radio input "true"
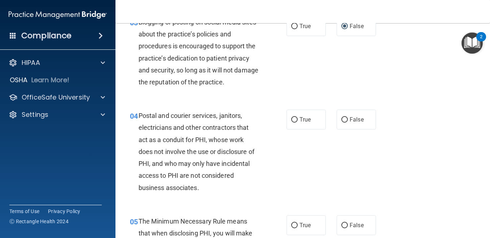
scroll to position [180, 0]
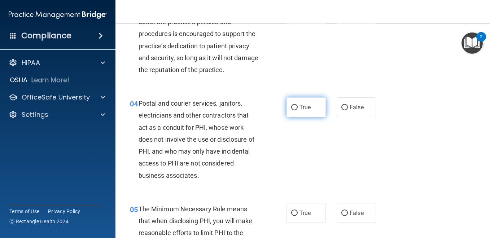
click at [293, 110] on input "True" at bounding box center [294, 107] width 6 height 5
radio input "true"
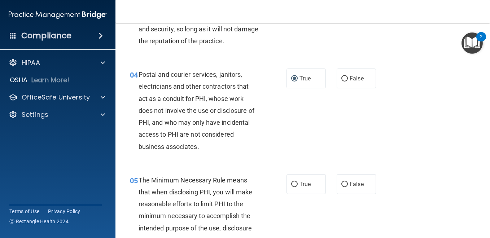
scroll to position [253, 0]
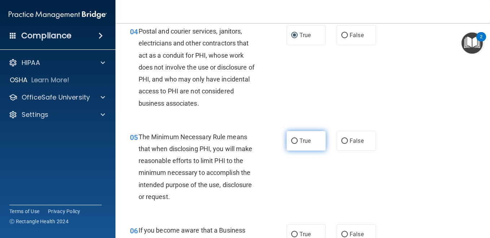
drag, startPoint x: 291, startPoint y: 169, endPoint x: 304, endPoint y: 163, distance: 14.7
click at [292, 151] on label "True" at bounding box center [305, 141] width 39 height 20
click at [292, 144] on input "True" at bounding box center [294, 141] width 6 height 5
radio input "true"
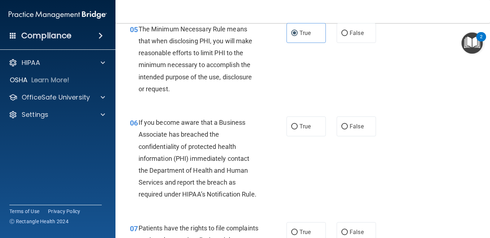
scroll to position [361, 0]
click at [341, 129] on input "False" at bounding box center [344, 126] width 6 height 5
radio input "true"
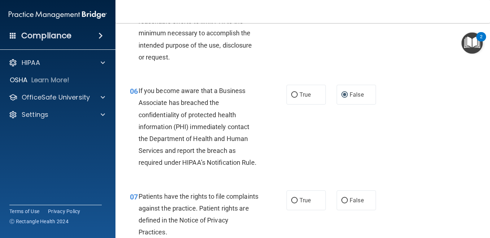
scroll to position [433, 0]
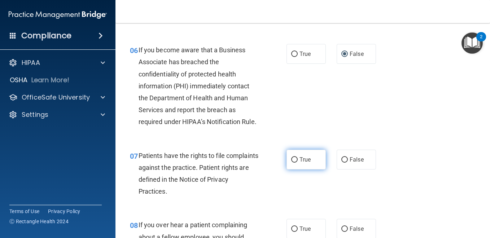
drag, startPoint x: 295, startPoint y: 194, endPoint x: 307, endPoint y: 188, distance: 13.9
click at [295, 170] on label "True" at bounding box center [305, 160] width 39 height 20
click at [295, 163] on input "True" at bounding box center [294, 159] width 6 height 5
radio input "true"
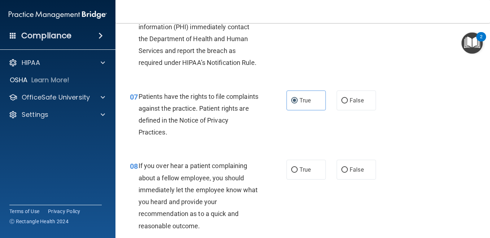
scroll to position [505, 0]
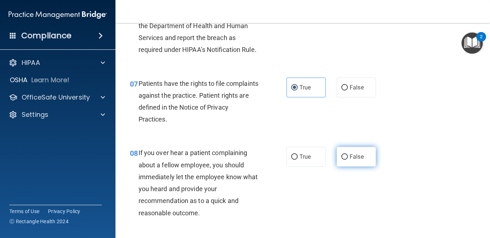
click at [341, 160] on input "False" at bounding box center [344, 156] width 6 height 5
radio input "true"
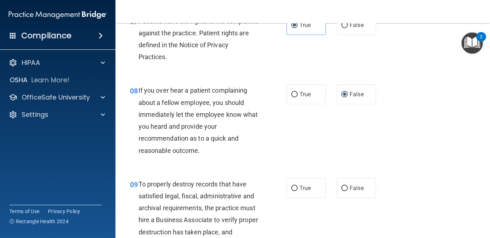
scroll to position [577, 0]
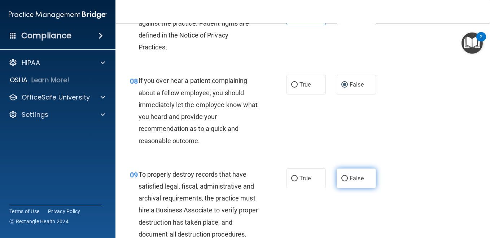
click at [341, 181] on input "False" at bounding box center [344, 178] width 6 height 5
radio input "true"
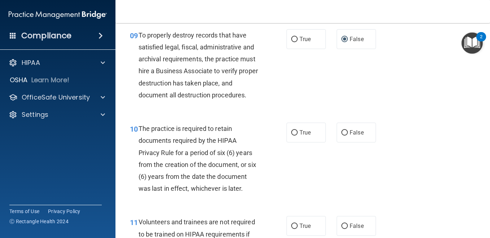
scroll to position [721, 0]
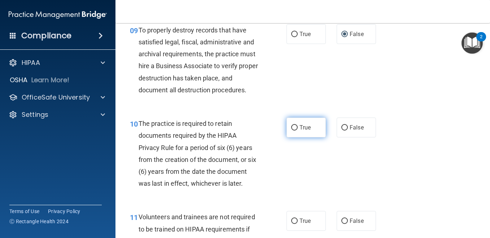
click at [291, 131] on input "True" at bounding box center [294, 127] width 6 height 5
radio input "true"
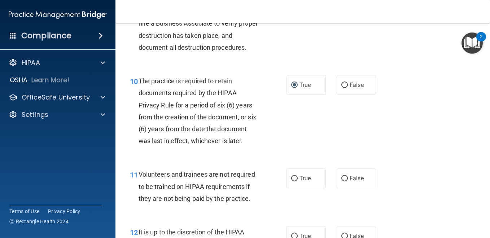
scroll to position [830, 0]
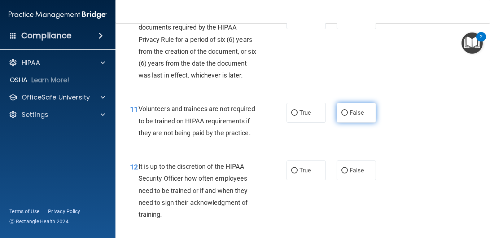
click at [341, 116] on input "False" at bounding box center [344, 112] width 6 height 5
radio input "true"
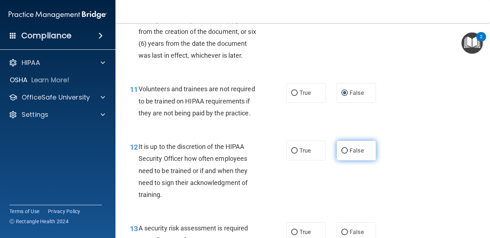
scroll to position [866, 0]
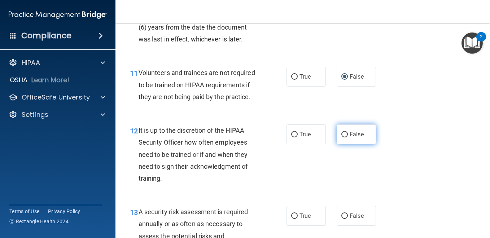
click at [342, 137] on input "False" at bounding box center [344, 134] width 6 height 5
radio input "true"
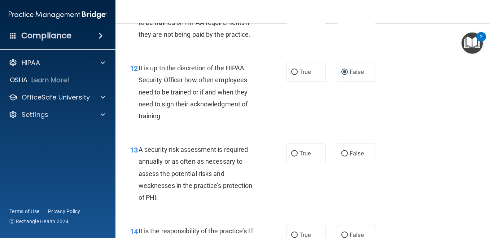
scroll to position [938, 0]
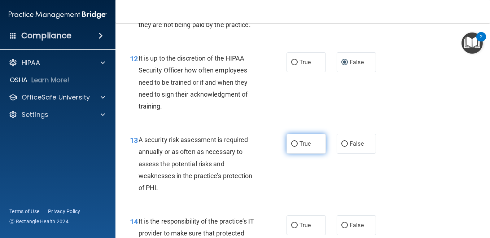
drag, startPoint x: 292, startPoint y: 192, endPoint x: 304, endPoint y: 185, distance: 14.2
click at [292, 147] on input "True" at bounding box center [294, 143] width 6 height 5
radio input "true"
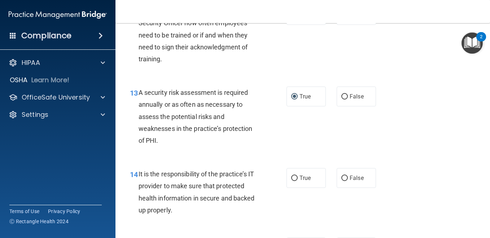
scroll to position [1010, 0]
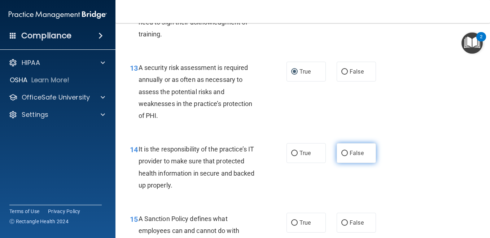
click at [341, 156] on input "False" at bounding box center [344, 153] width 6 height 5
radio input "true"
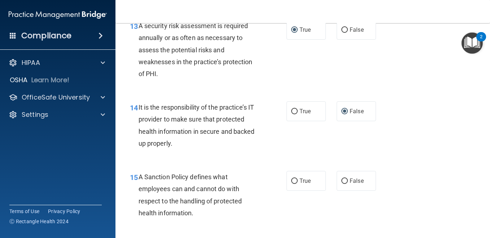
scroll to position [1154, 0]
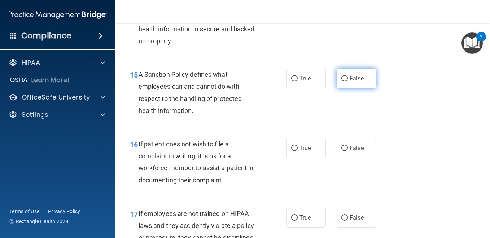
click at [341, 82] on input "False" at bounding box center [344, 78] width 6 height 5
radio input "true"
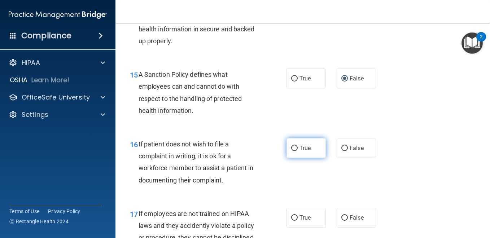
click at [293, 151] on input "True" at bounding box center [294, 148] width 6 height 5
radio input "true"
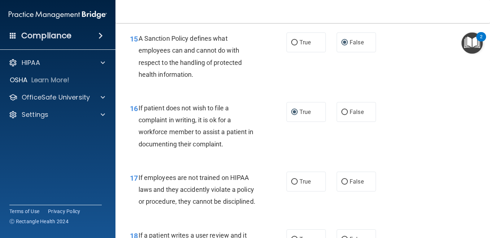
scroll to position [1263, 0]
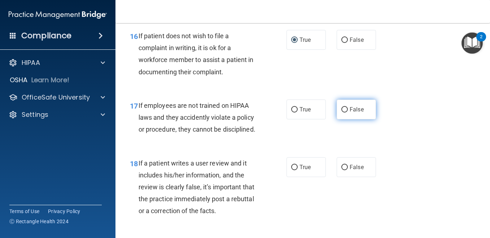
click at [343, 119] on label "False" at bounding box center [356, 110] width 39 height 20
click at [343, 113] on input "False" at bounding box center [344, 109] width 6 height 5
radio input "true"
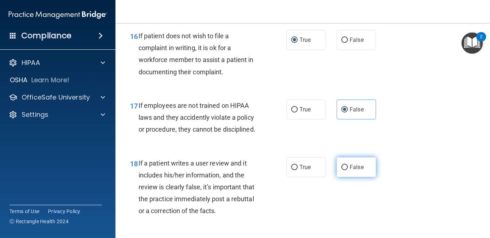
click at [342, 170] on input "False" at bounding box center [344, 167] width 6 height 5
radio input "true"
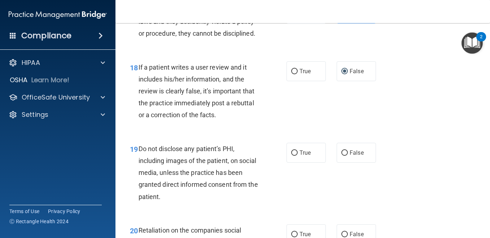
scroll to position [1371, 0]
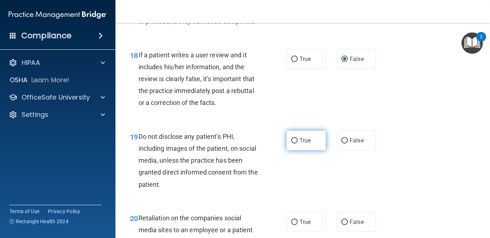
drag, startPoint x: 291, startPoint y: 188, endPoint x: 295, endPoint y: 186, distance: 4.2
click at [291, 144] on input "True" at bounding box center [294, 140] width 6 height 5
radio input "true"
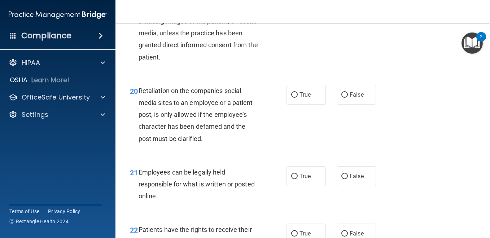
scroll to position [1515, 0]
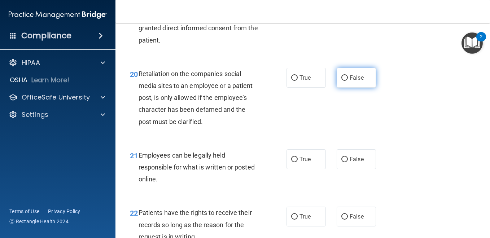
click at [350, 81] on span "False" at bounding box center [357, 77] width 14 height 7
click at [346, 81] on input "False" at bounding box center [344, 77] width 6 height 5
radio input "true"
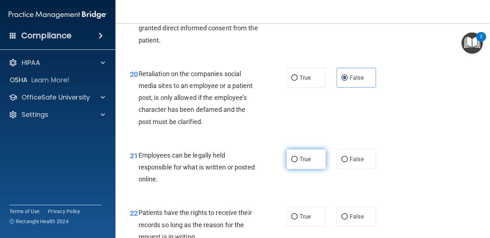
click at [291, 162] on input "True" at bounding box center [294, 159] width 6 height 5
radio input "true"
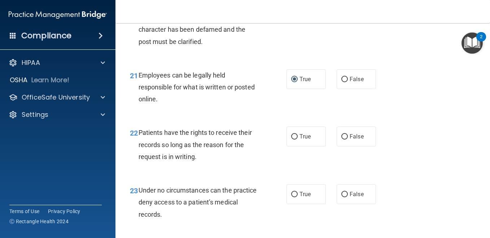
scroll to position [1623, 0]
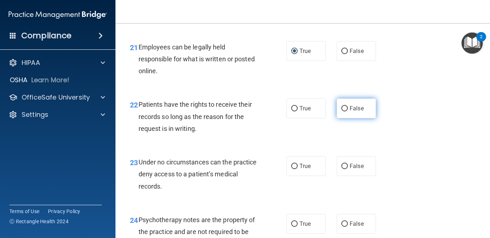
click at [345, 118] on label "False" at bounding box center [356, 108] width 39 height 20
click at [345, 111] on input "False" at bounding box center [344, 108] width 6 height 5
radio input "true"
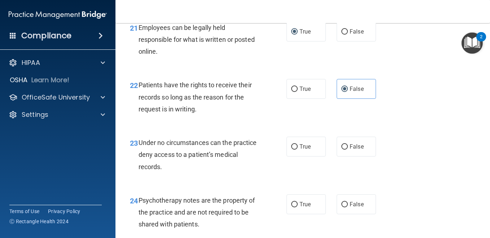
scroll to position [1659, 0]
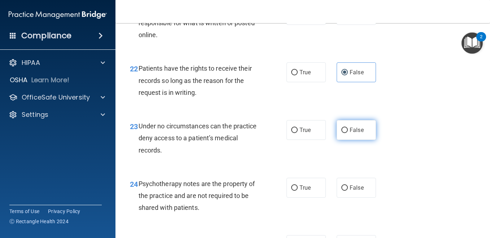
click at [343, 133] on input "False" at bounding box center [344, 130] width 6 height 5
radio input "true"
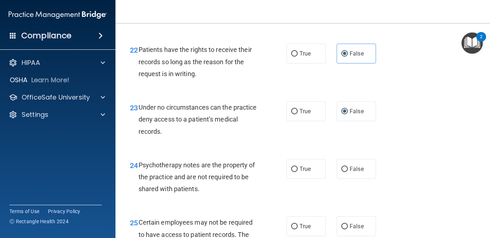
scroll to position [1695, 0]
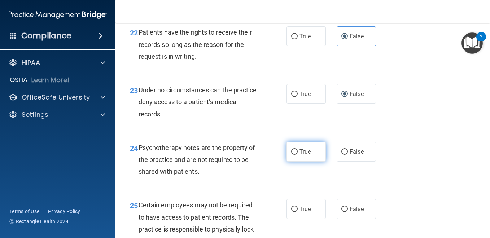
click at [299, 155] on span "True" at bounding box center [304, 151] width 11 height 7
click at [297, 155] on input "True" at bounding box center [294, 151] width 6 height 5
radio input "true"
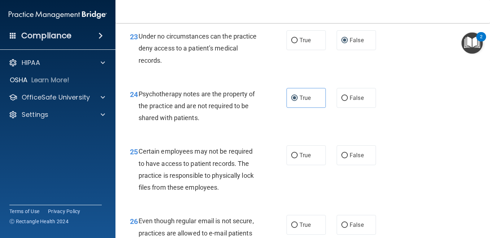
scroll to position [1768, 0]
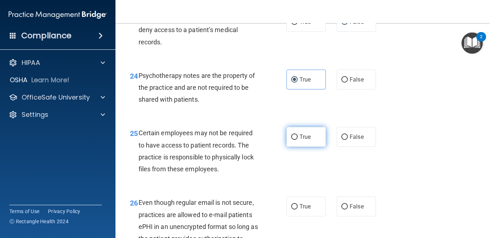
click at [299, 140] on span "True" at bounding box center [304, 136] width 11 height 7
click at [297, 140] on input "True" at bounding box center [294, 137] width 6 height 5
radio input "true"
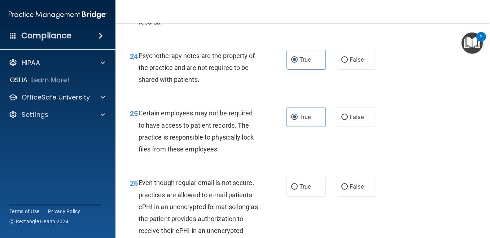
scroll to position [1840, 0]
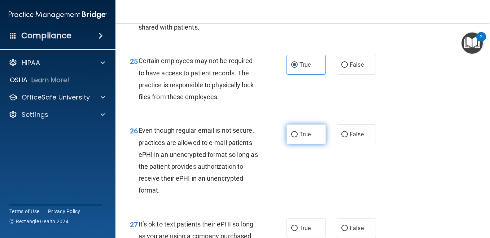
click at [293, 137] on input "True" at bounding box center [294, 134] width 6 height 5
radio input "true"
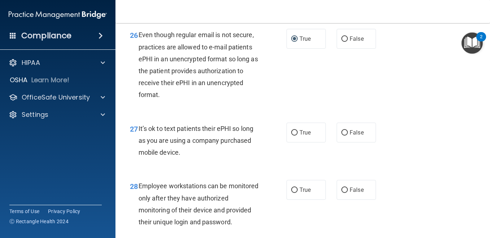
scroll to position [1948, 0]
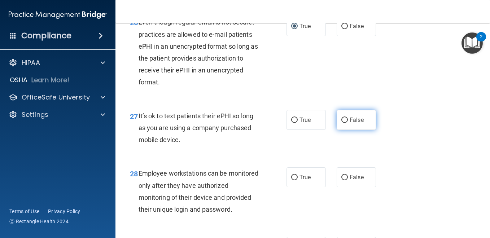
click at [341, 123] on input "False" at bounding box center [344, 120] width 6 height 5
radio input "true"
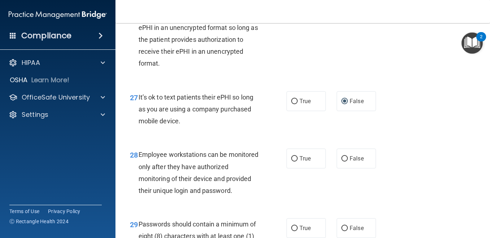
scroll to position [1984, 0]
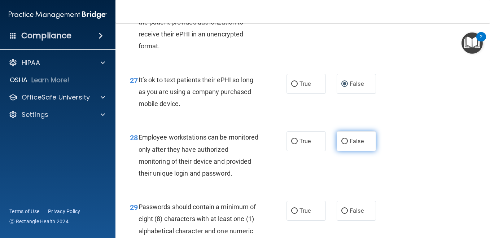
click at [341, 144] on input "False" at bounding box center [344, 141] width 6 height 5
radio input "true"
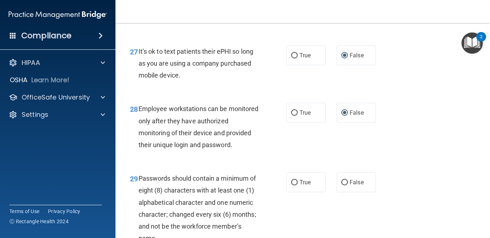
scroll to position [2056, 0]
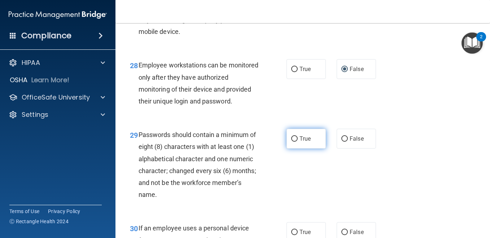
drag, startPoint x: 294, startPoint y: 199, endPoint x: 317, endPoint y: 195, distance: 23.4
click at [295, 149] on label "True" at bounding box center [305, 139] width 39 height 20
click at [295, 142] on input "True" at bounding box center [294, 138] width 6 height 5
radio input "true"
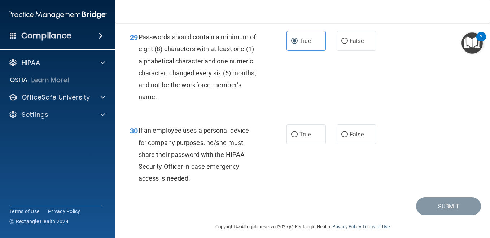
scroll to position [2164, 0]
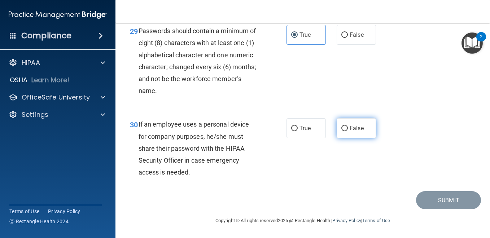
drag, startPoint x: 341, startPoint y: 183, endPoint x: 359, endPoint y: 180, distance: 18.6
click at [343, 131] on input "False" at bounding box center [344, 128] width 6 height 5
radio input "true"
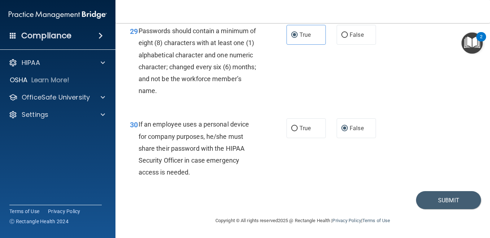
scroll to position [2220, 0]
click at [448, 201] on button "Submit" at bounding box center [448, 200] width 65 height 18
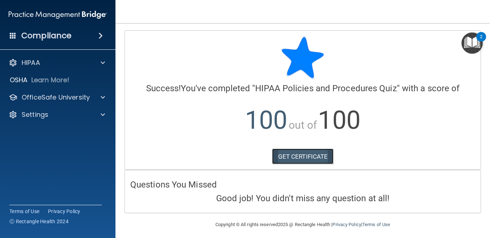
click at [287, 152] on link "GET CERTIFICATE" at bounding box center [303, 157] width 62 height 16
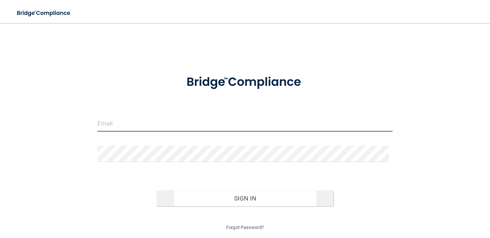
type input "[EMAIL_ADDRESS][DOMAIN_NAME]"
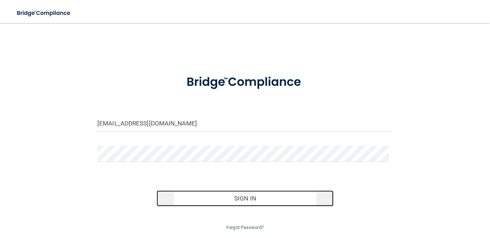
click at [236, 196] on button "Sign In" at bounding box center [245, 198] width 177 height 16
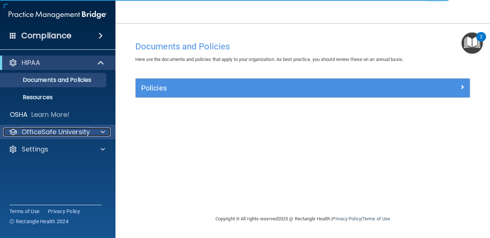
click at [98, 133] on div at bounding box center [102, 132] width 18 height 9
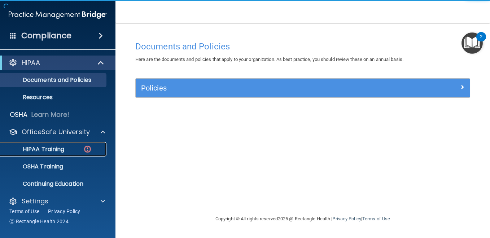
drag, startPoint x: 50, startPoint y: 150, endPoint x: 56, endPoint y: 147, distance: 6.1
click at [51, 150] on p "HIPAA Training" at bounding box center [35, 149] width 60 height 7
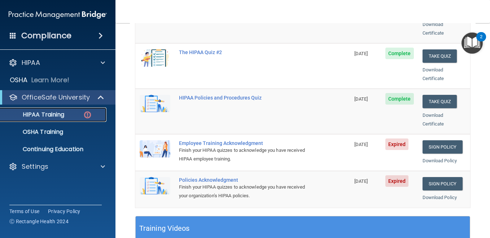
scroll to position [108, 0]
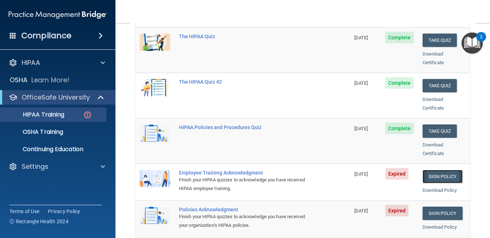
click at [429, 170] on link "Sign Policy" at bounding box center [442, 176] width 40 height 13
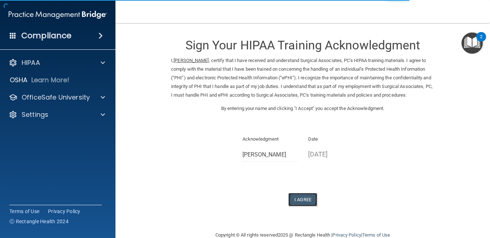
click at [300, 206] on button "I Agree" at bounding box center [302, 199] width 29 height 13
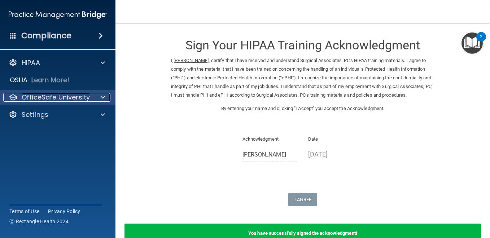
click at [102, 96] on span at bounding box center [103, 97] width 4 height 9
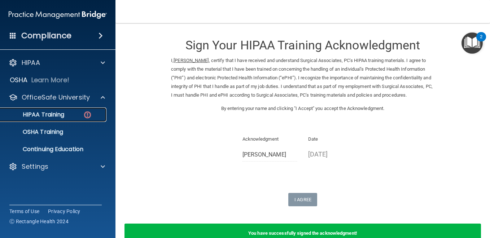
click at [71, 115] on div "HIPAA Training" at bounding box center [54, 114] width 98 height 7
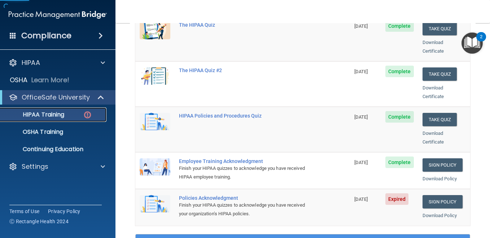
scroll to position [144, 0]
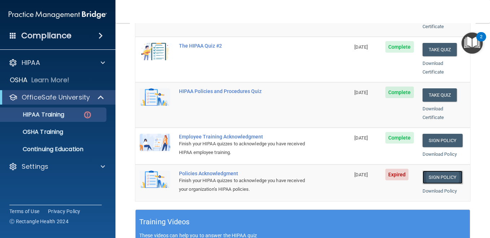
click at [451, 171] on link "Sign Policy" at bounding box center [442, 177] width 40 height 13
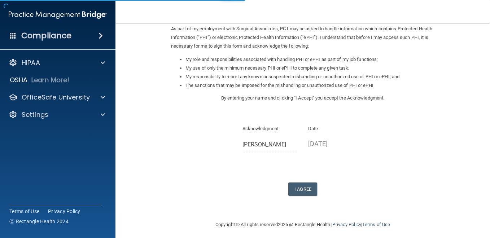
scroll to position [92, 0]
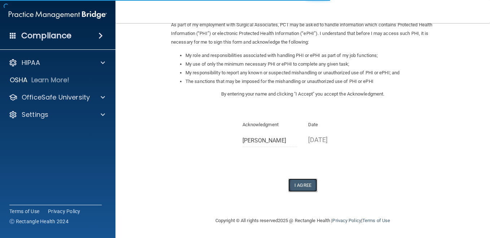
click at [299, 184] on button "I Agree" at bounding box center [302, 185] width 29 height 13
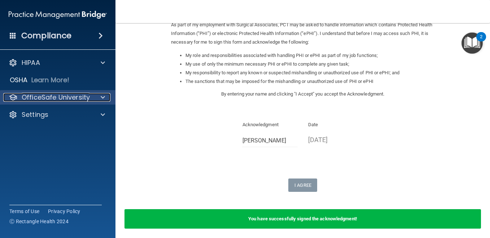
click at [98, 97] on div at bounding box center [102, 97] width 18 height 9
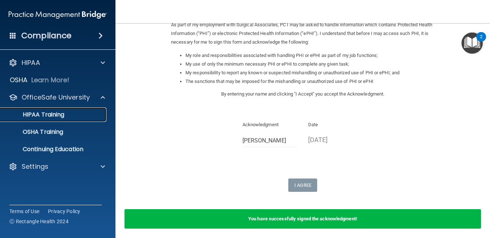
click at [62, 114] on p "HIPAA Training" at bounding box center [35, 114] width 60 height 7
